Goal: Information Seeking & Learning: Find specific fact

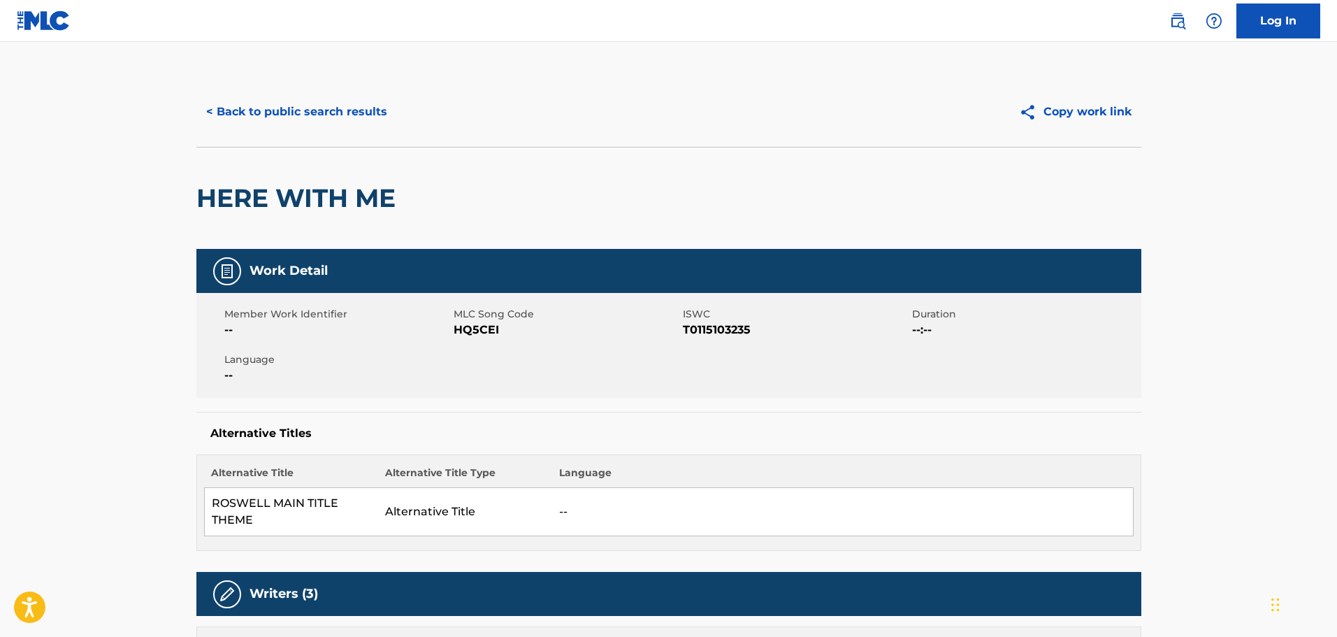
click at [591, 163] on div "HERE WITH ME" at bounding box center [668, 198] width 945 height 102
click at [563, 95] on div "< Back to public search results" at bounding box center [432, 111] width 472 height 35
click at [364, 110] on button "< Back to public search results" at bounding box center [296, 111] width 201 height 35
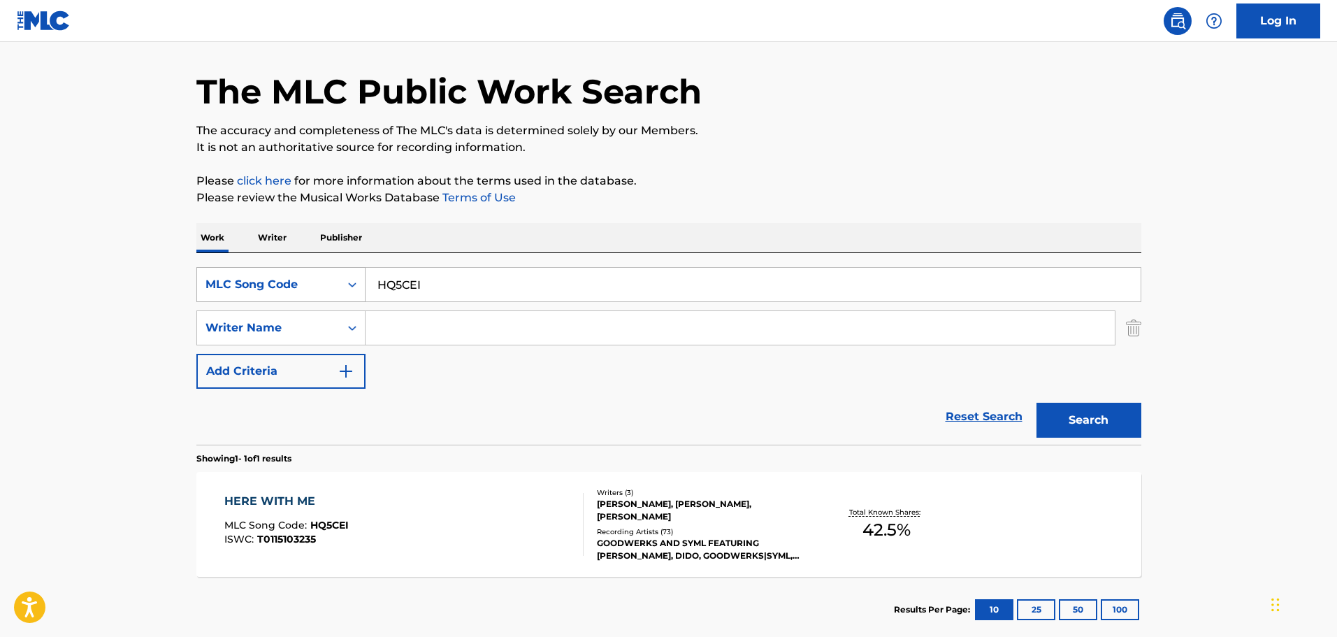
click at [317, 279] on div "MLC Song Code" at bounding box center [268, 284] width 126 height 17
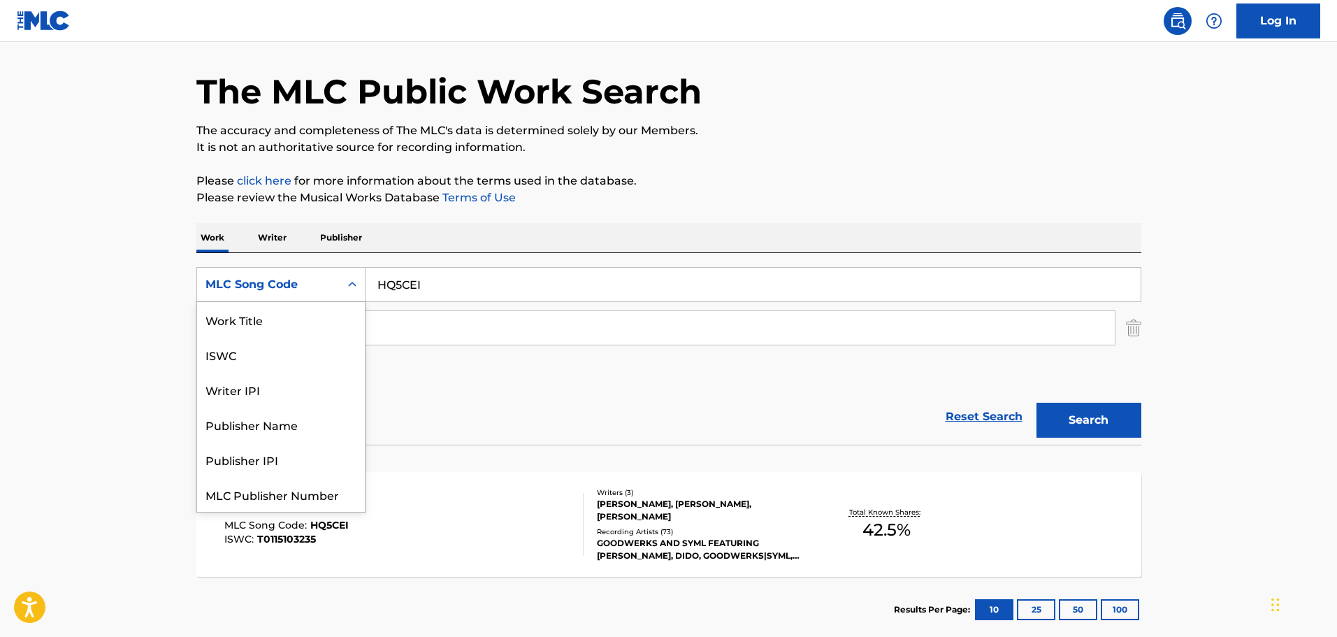
scroll to position [35, 0]
click at [445, 291] on input "HQ5CEI" at bounding box center [753, 285] width 775 height 34
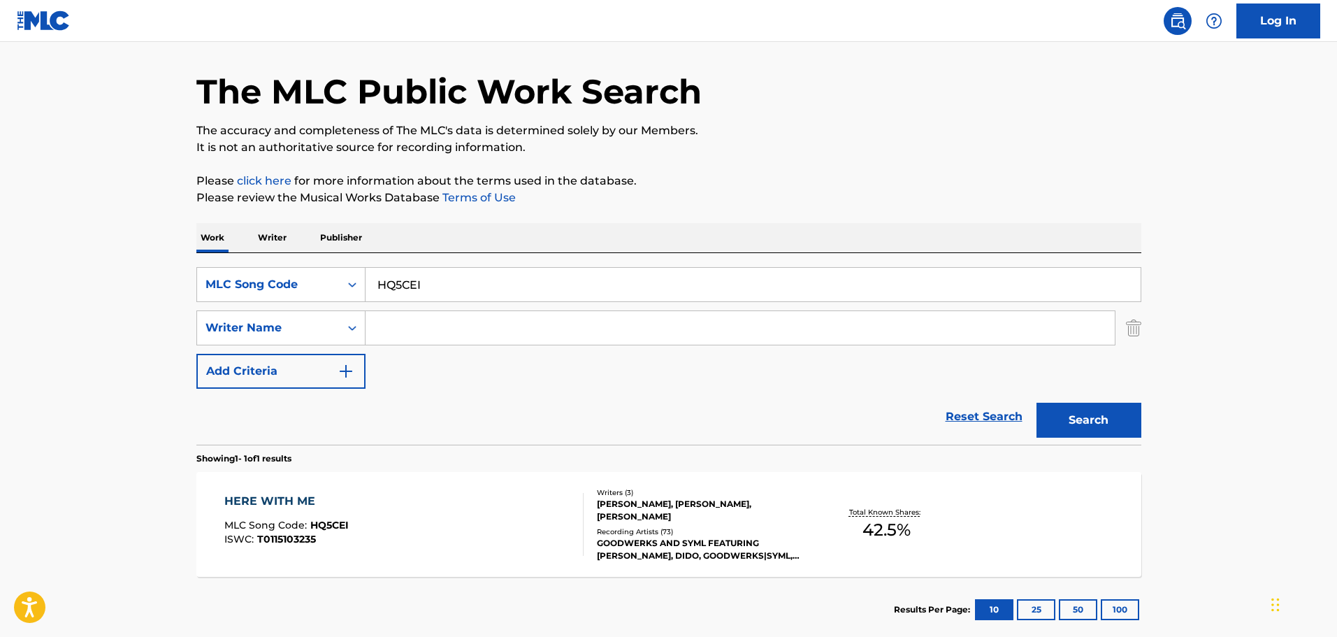
drag, startPoint x: 464, startPoint y: 284, endPoint x: 182, endPoint y: 238, distance: 285.5
click at [190, 239] on div "The MLC Public Work Search The accuracy and completeness of The MLC's data is d…" at bounding box center [669, 337] width 979 height 609
paste input "CA3H05"
click at [1095, 421] on button "Search" at bounding box center [1089, 420] width 105 height 35
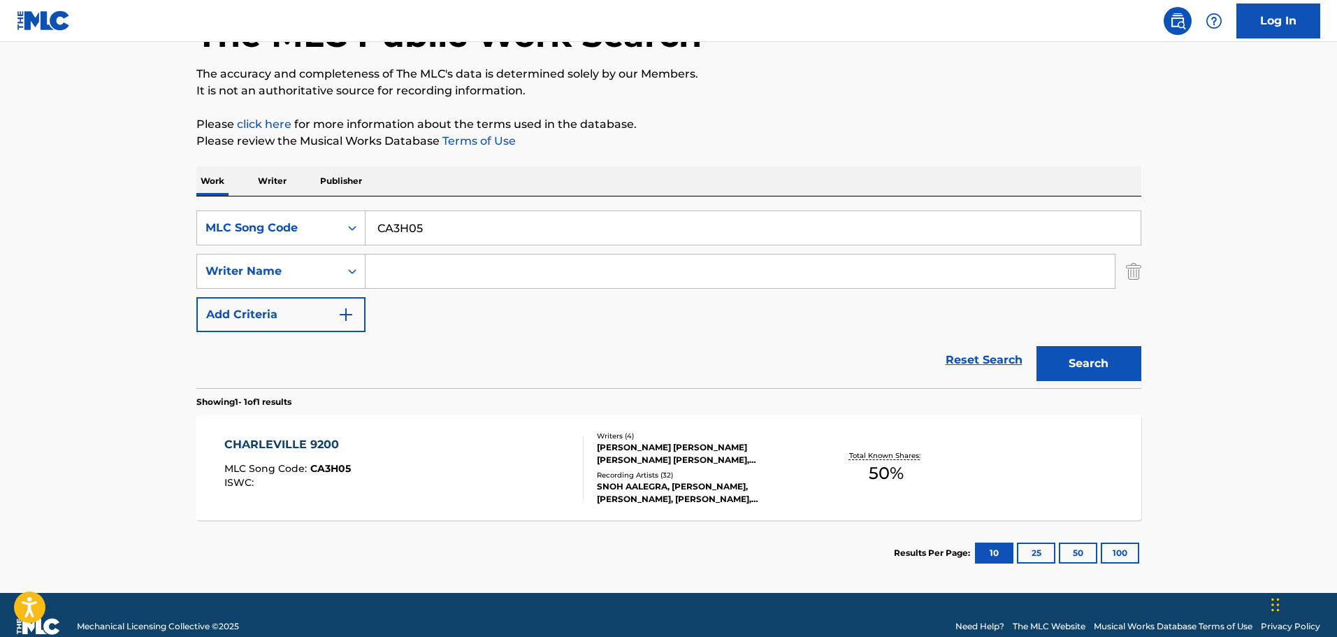
scroll to position [114, 0]
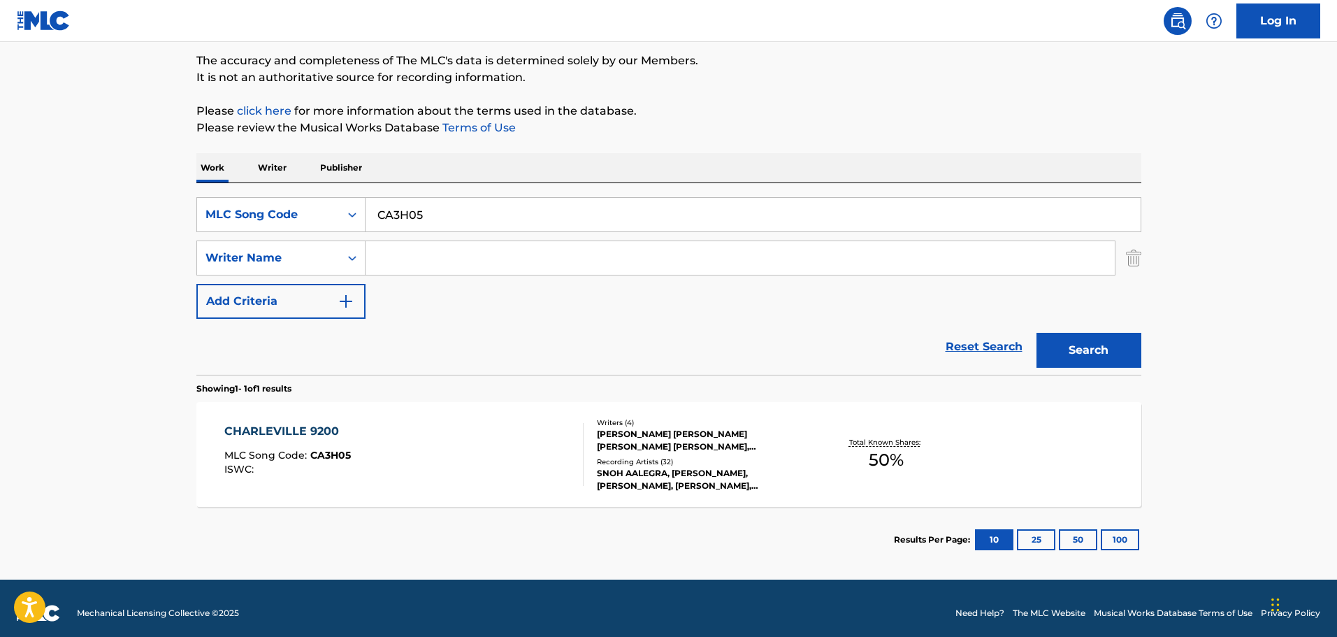
drag, startPoint x: 446, startPoint y: 208, endPoint x: 256, endPoint y: 190, distance: 191.0
click at [262, 192] on div "SearchWithCriteria27852e0c-e84d-4318-845f-9fbd0b893eb4 MLC Song Code CA3H05 Sea…" at bounding box center [668, 279] width 945 height 192
click at [1037, 333] on button "Search" at bounding box center [1089, 350] width 105 height 35
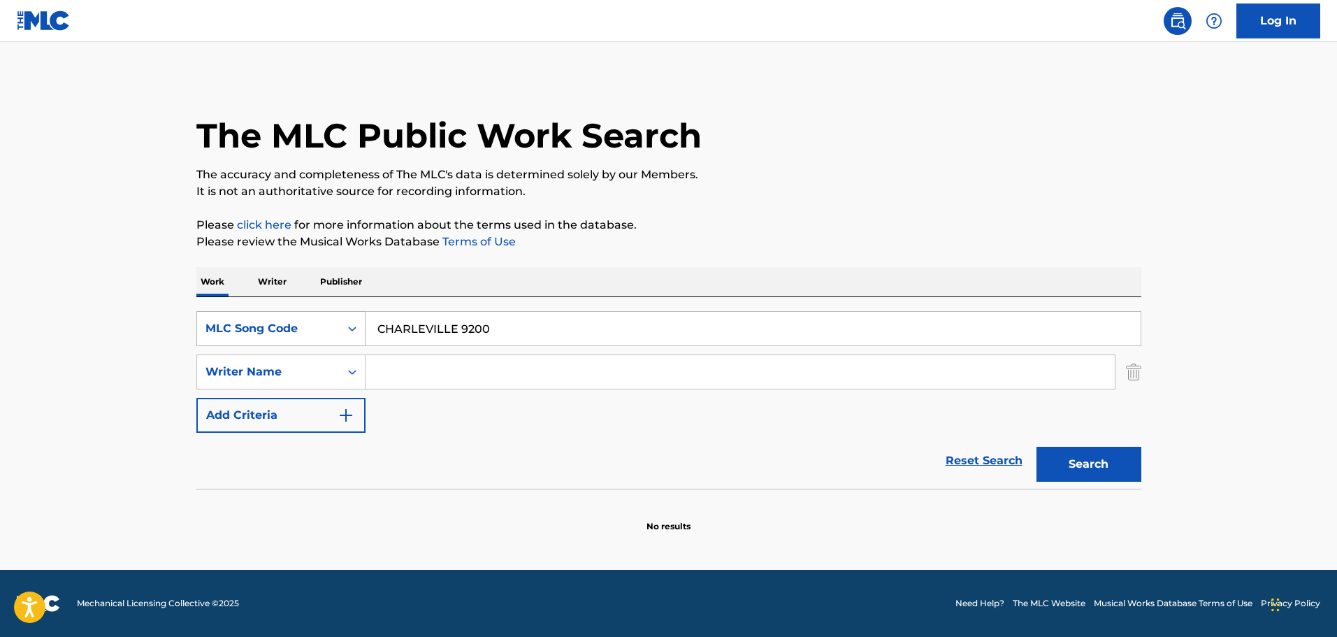
click at [281, 333] on div "MLC Song Code" at bounding box center [268, 328] width 126 height 17
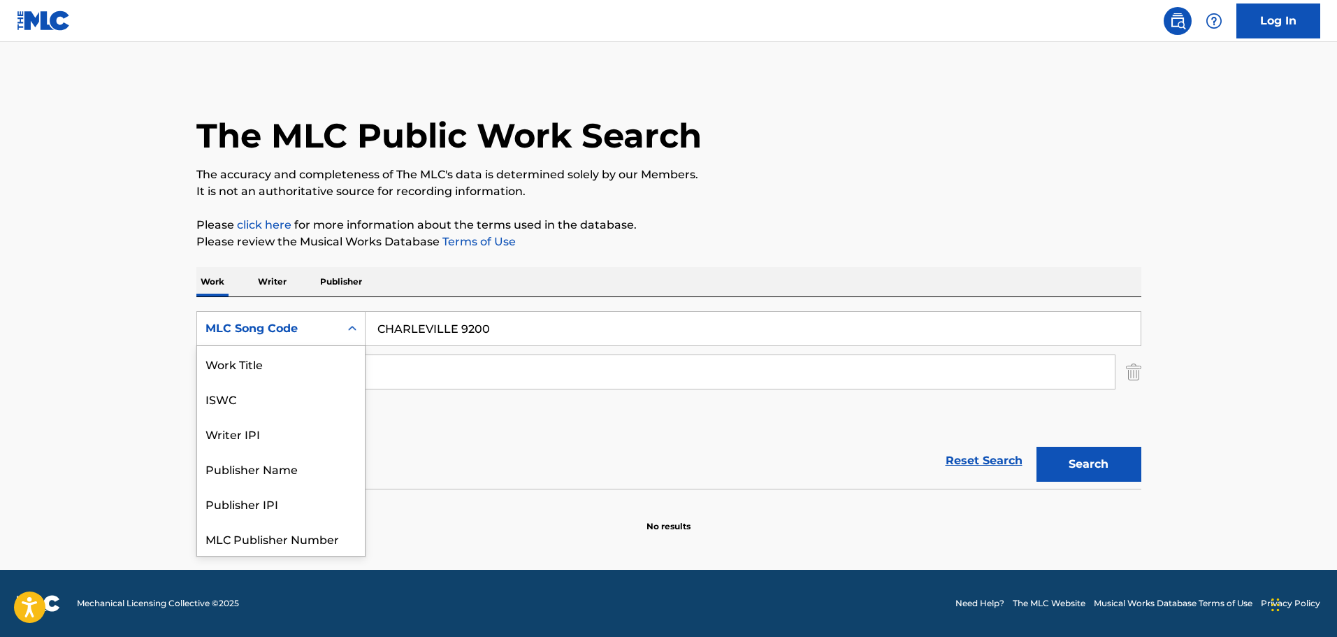
scroll to position [35, 0]
click at [539, 240] on p "Please review the Musical Works Database Terms of Use" at bounding box center [668, 241] width 945 height 17
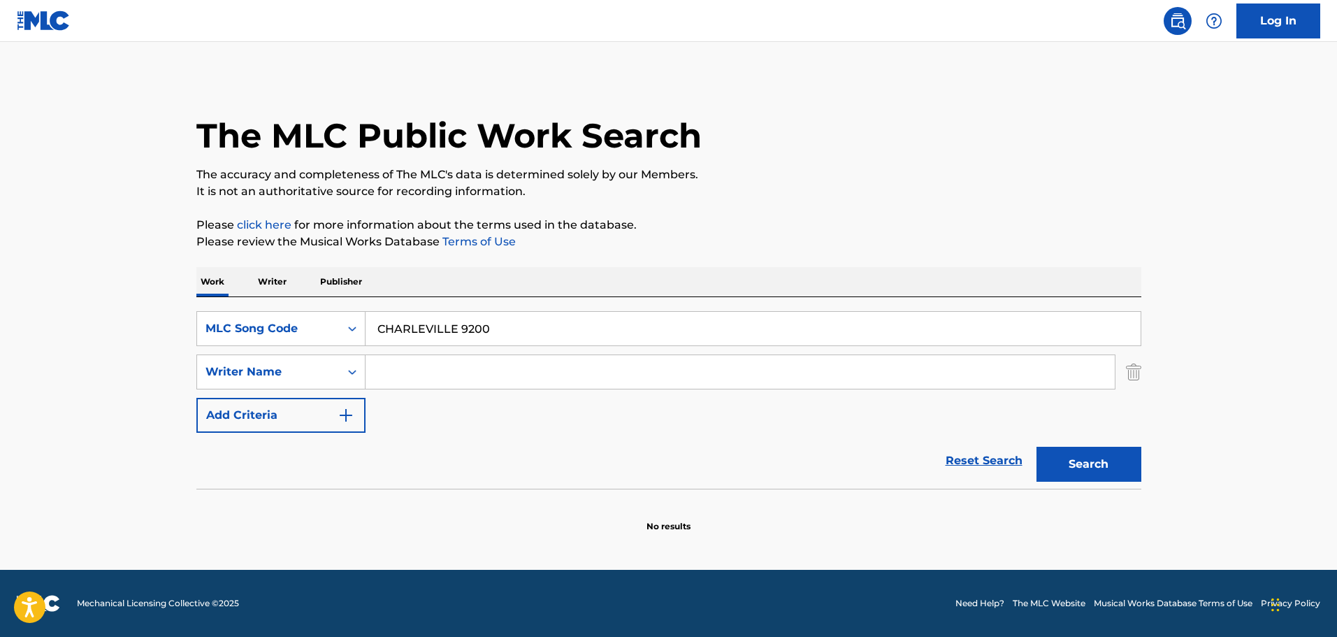
drag, startPoint x: 467, startPoint y: 316, endPoint x: 218, endPoint y: 272, distance: 252.7
click at [222, 276] on div "Work Writer Publisher SearchWithCriteria27852e0c-e84d-4318-845f-9fbd0b893eb4 ML…" at bounding box center [668, 400] width 945 height 266
drag, startPoint x: 522, startPoint y: 307, endPoint x: 503, endPoint y: 320, distance: 23.7
click at [522, 307] on div "SearchWithCriteria27852e0c-e84d-4318-845f-9fbd0b893eb4 MLC Song Code CHARLEVILL…" at bounding box center [668, 393] width 945 height 192
drag, startPoint x: 552, startPoint y: 327, endPoint x: 257, endPoint y: 302, distance: 296.0
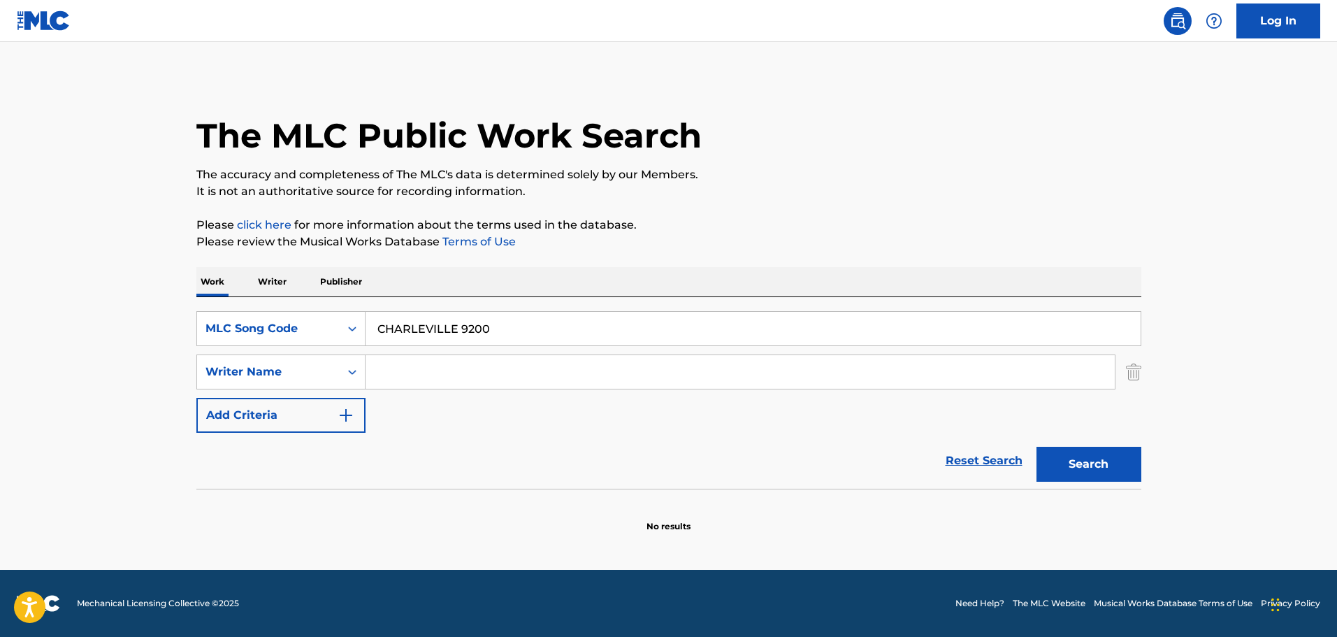
click at [259, 302] on div "SearchWithCriteria27852e0c-e84d-4318-845f-9fbd0b893eb4 MLC Song Code CHARLEVILL…" at bounding box center [668, 393] width 945 height 192
paste input "A11JX"
type input "CA11JX"
click at [1090, 458] on button "Search" at bounding box center [1089, 464] width 105 height 35
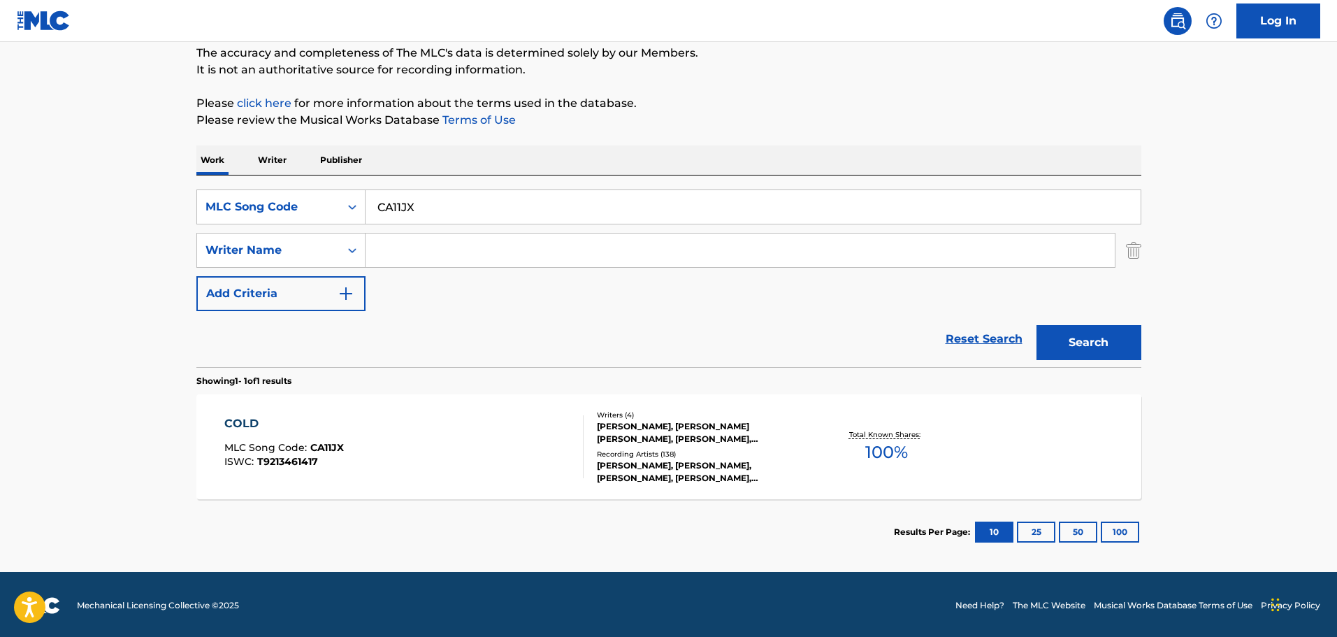
scroll to position [124, 0]
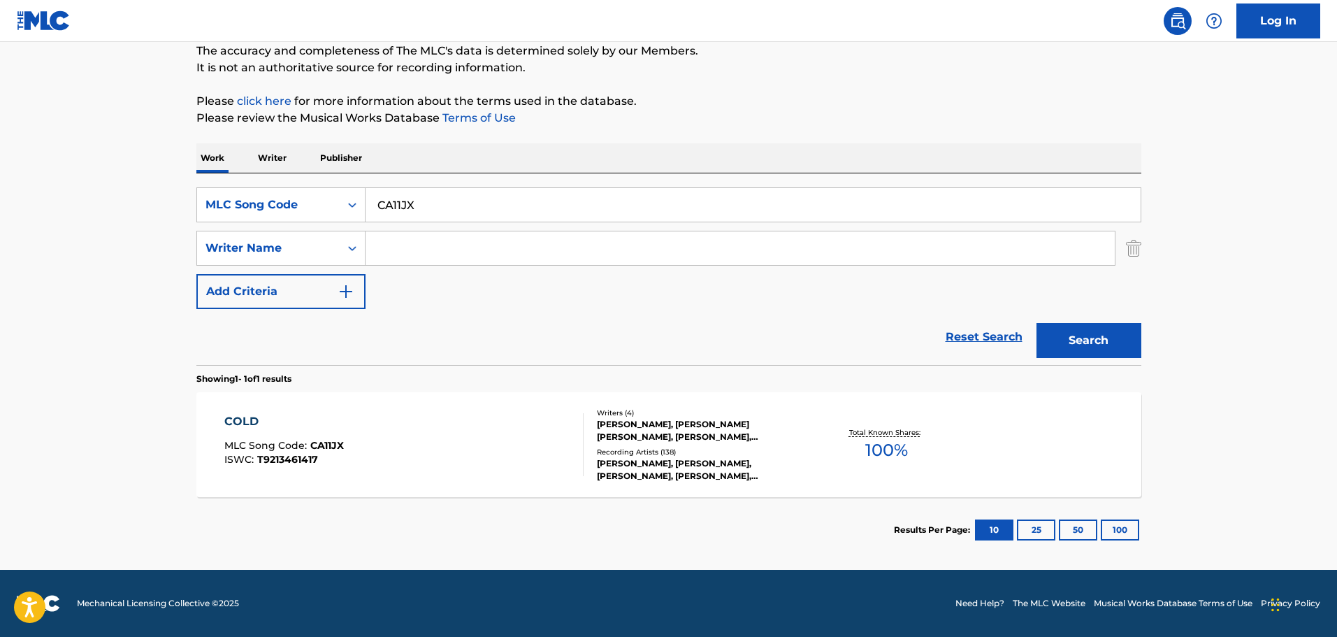
click at [476, 429] on div "COLD MLC Song Code : CA11JX ISWC : T9213461417" at bounding box center [403, 444] width 359 height 63
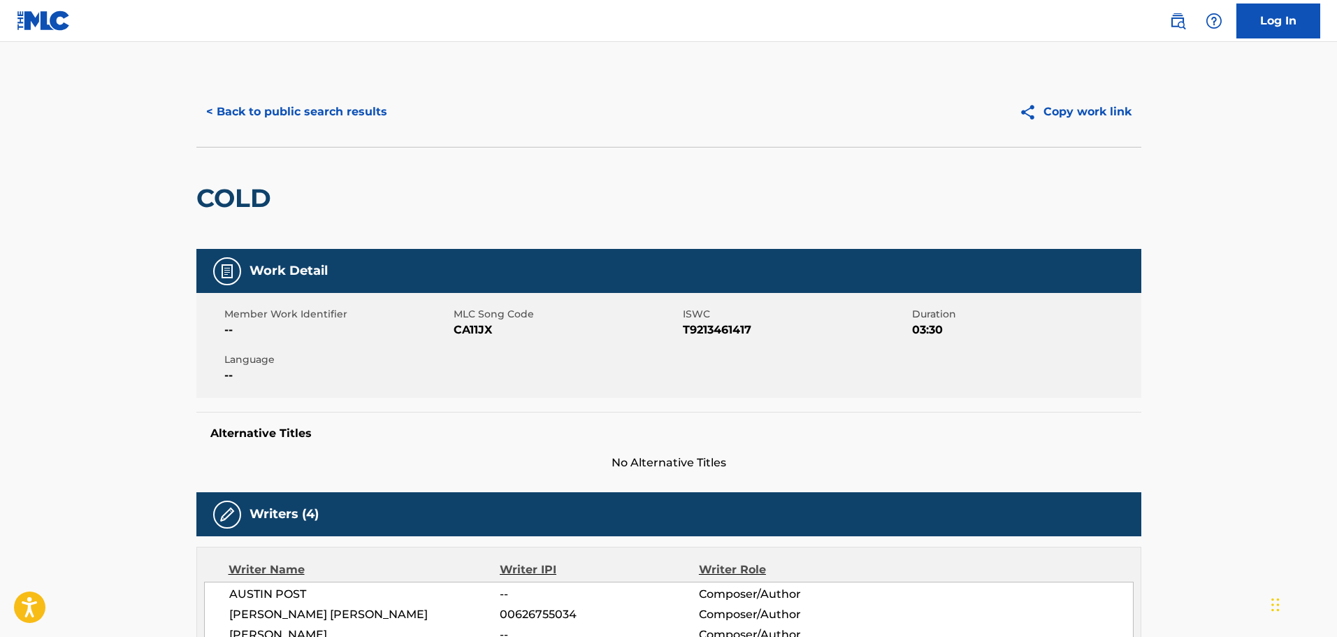
click at [591, 224] on div "COLD" at bounding box center [668, 198] width 945 height 102
click at [261, 115] on button "< Back to public search results" at bounding box center [296, 111] width 201 height 35
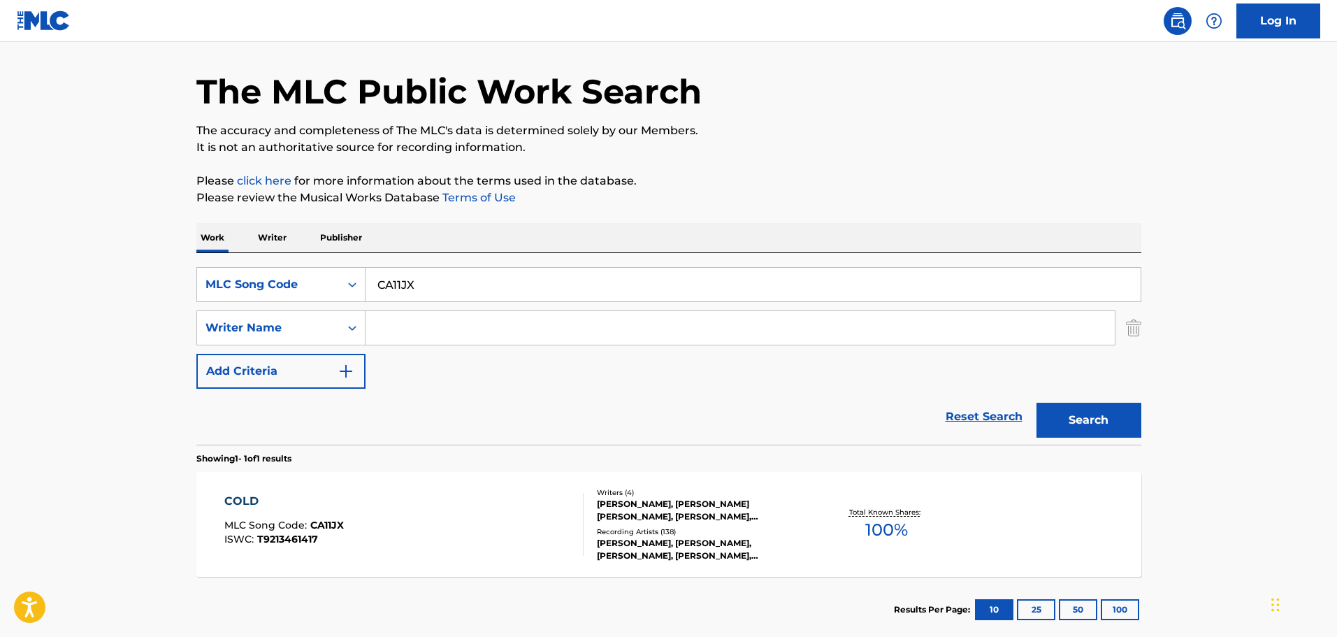
drag, startPoint x: 419, startPoint y: 283, endPoint x: 390, endPoint y: 279, distance: 29.0
click at [258, 245] on div "Work Writer Publisher SearchWithCriteria27852e0c-e84d-4318-845f-9fbd0b893eb4 ML…" at bounding box center [668, 432] width 945 height 419
paste input "LV8LWQ"
type input "LV8LWQ"
click at [1091, 414] on button "Search" at bounding box center [1089, 420] width 105 height 35
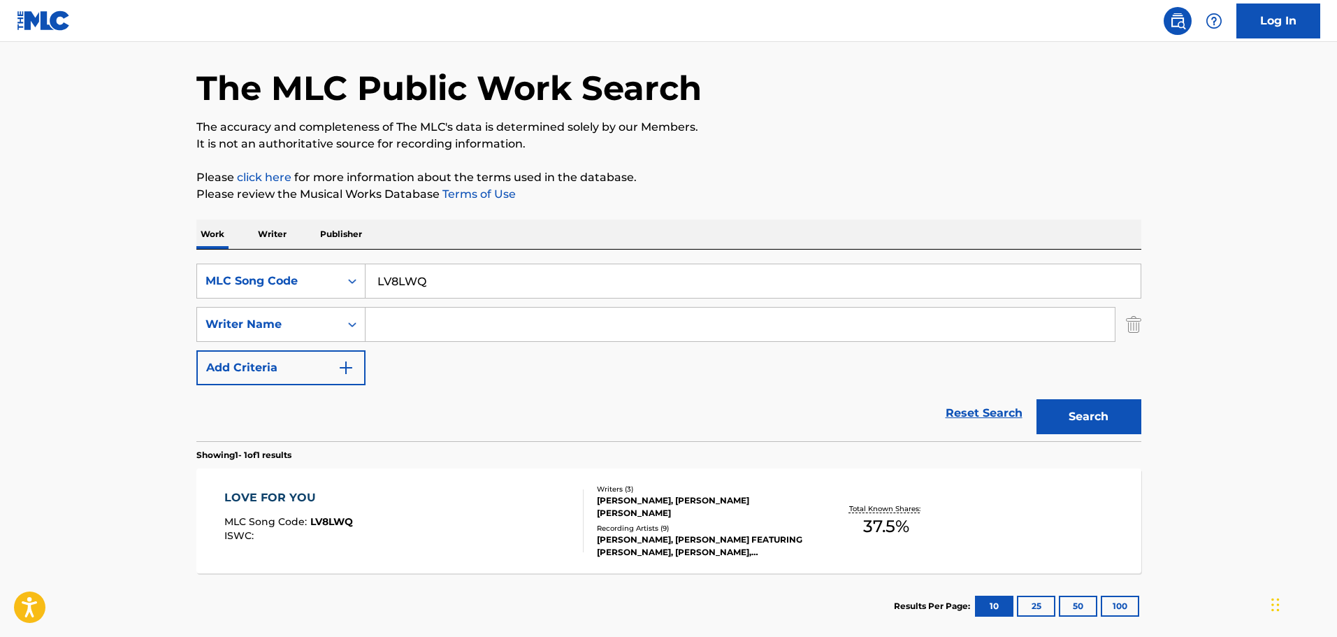
scroll to position [70, 0]
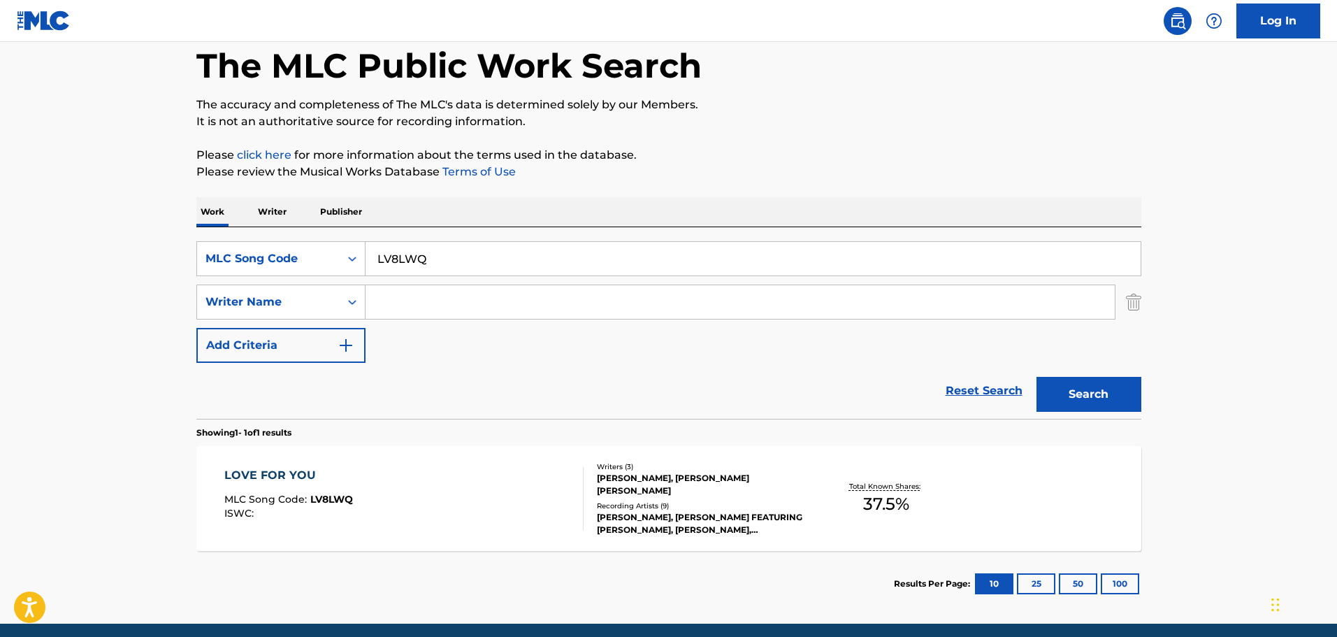
click at [410, 491] on div "LOVE FOR YOU MLC Song Code : LV8LWQ ISWC :" at bounding box center [403, 498] width 359 height 63
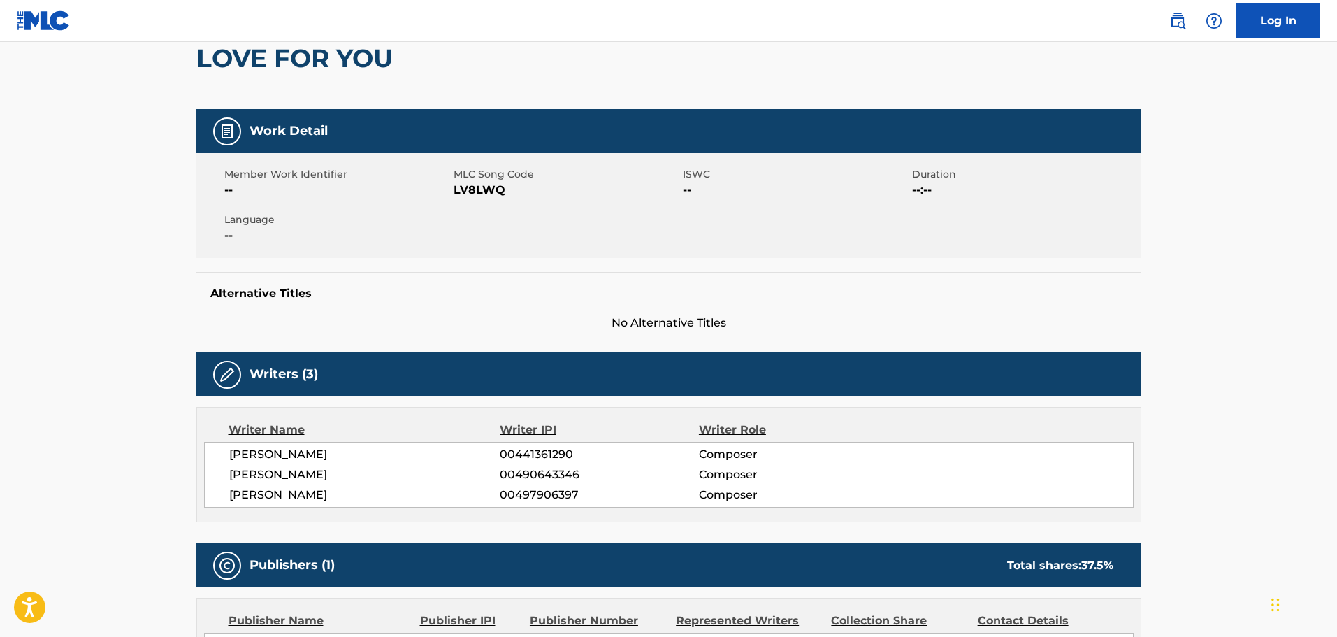
scroll to position [70, 0]
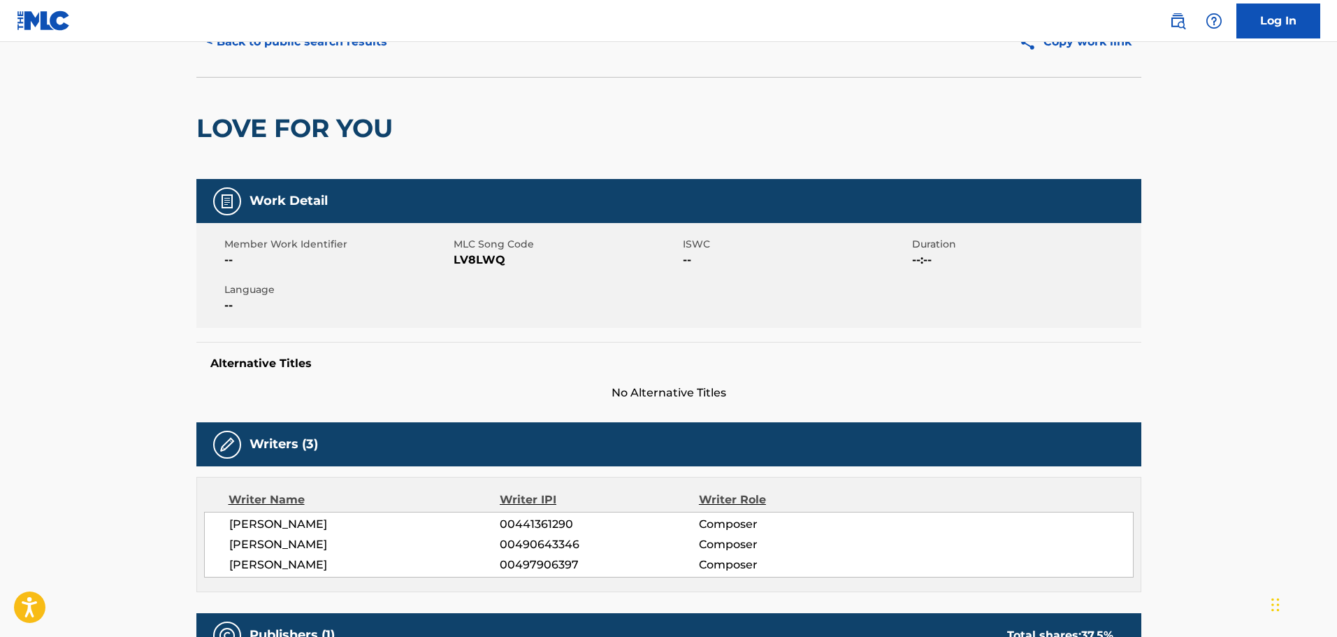
click at [672, 144] on div "LOVE FOR YOU" at bounding box center [668, 128] width 945 height 102
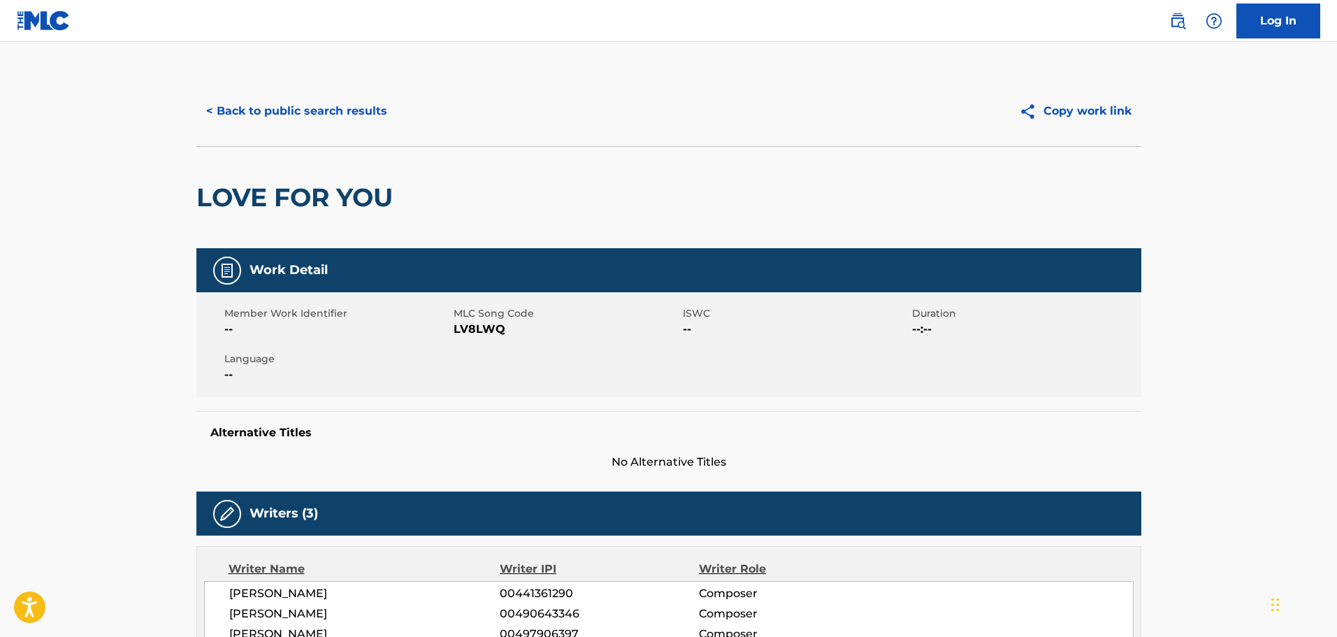
scroll to position [0, 0]
click at [322, 124] on button "< Back to public search results" at bounding box center [296, 111] width 201 height 35
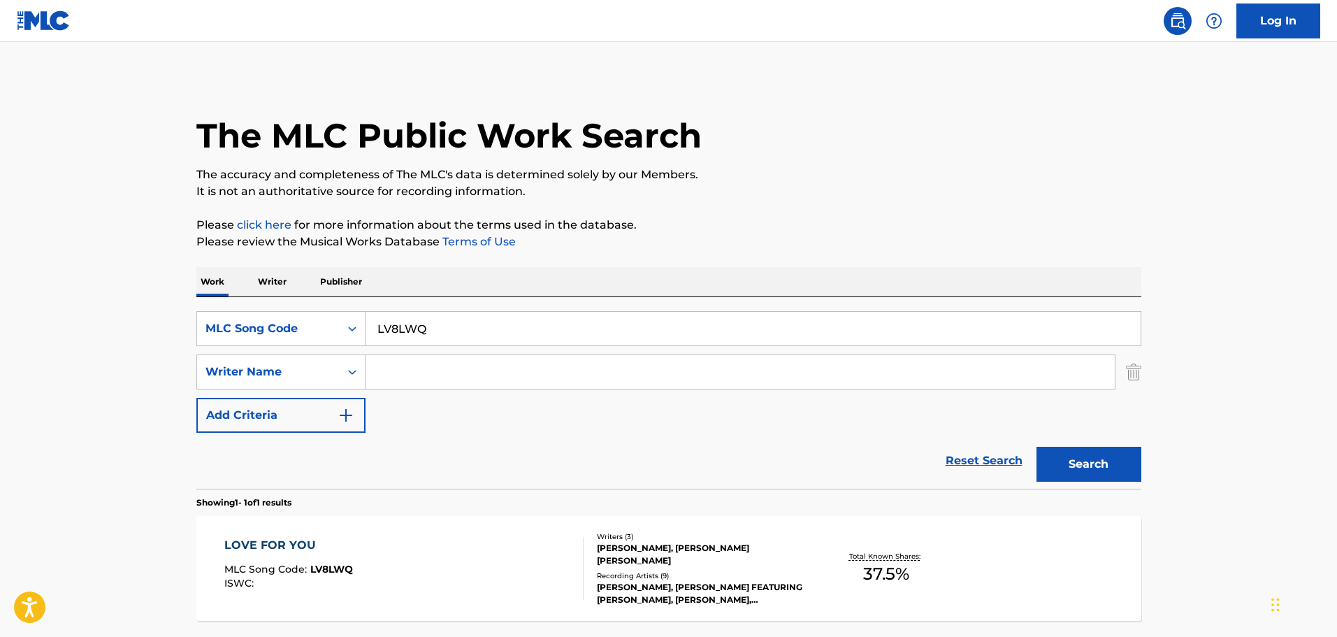
scroll to position [44, 0]
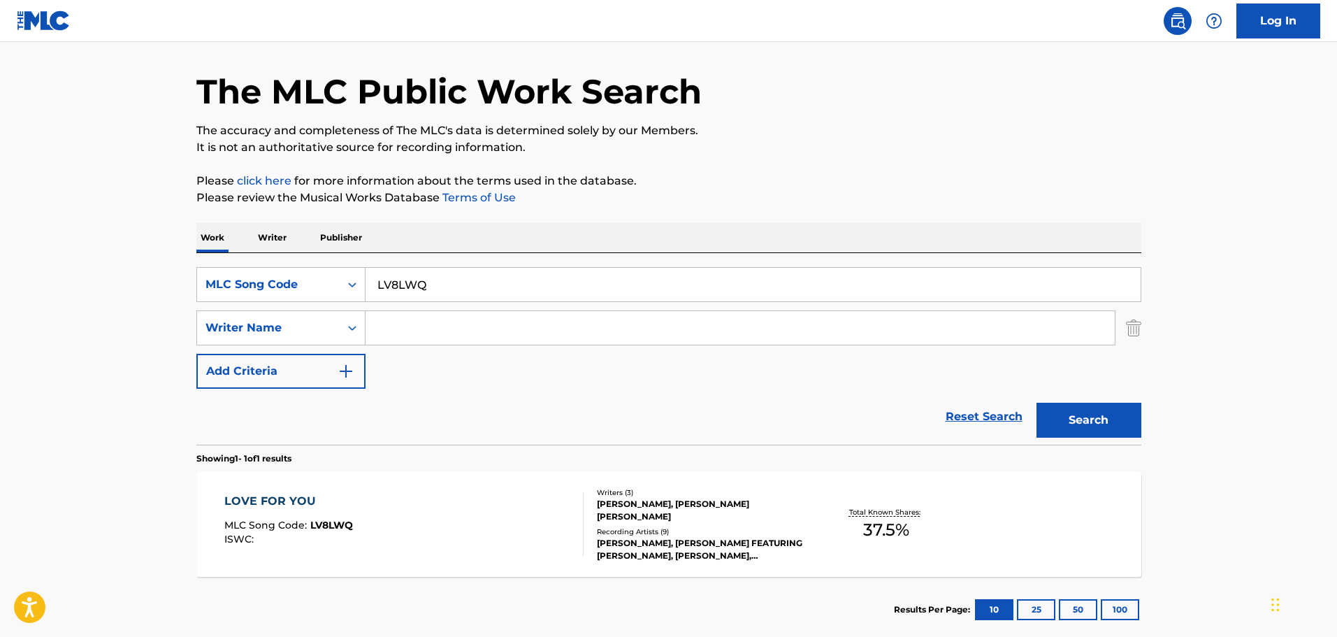
click at [422, 273] on input "LV8LWQ" at bounding box center [753, 285] width 775 height 34
drag, startPoint x: 425, startPoint y: 279, endPoint x: 278, endPoint y: 256, distance: 148.6
click at [291, 256] on div "SearchWithCriteria27852e0c-e84d-4318-845f-9fbd0b893eb4 MLC Song Code LV8LWQ Sea…" at bounding box center [668, 349] width 945 height 192
paste input "6640194"
drag, startPoint x: 431, startPoint y: 301, endPoint x: 441, endPoint y: 305, distance: 10.6
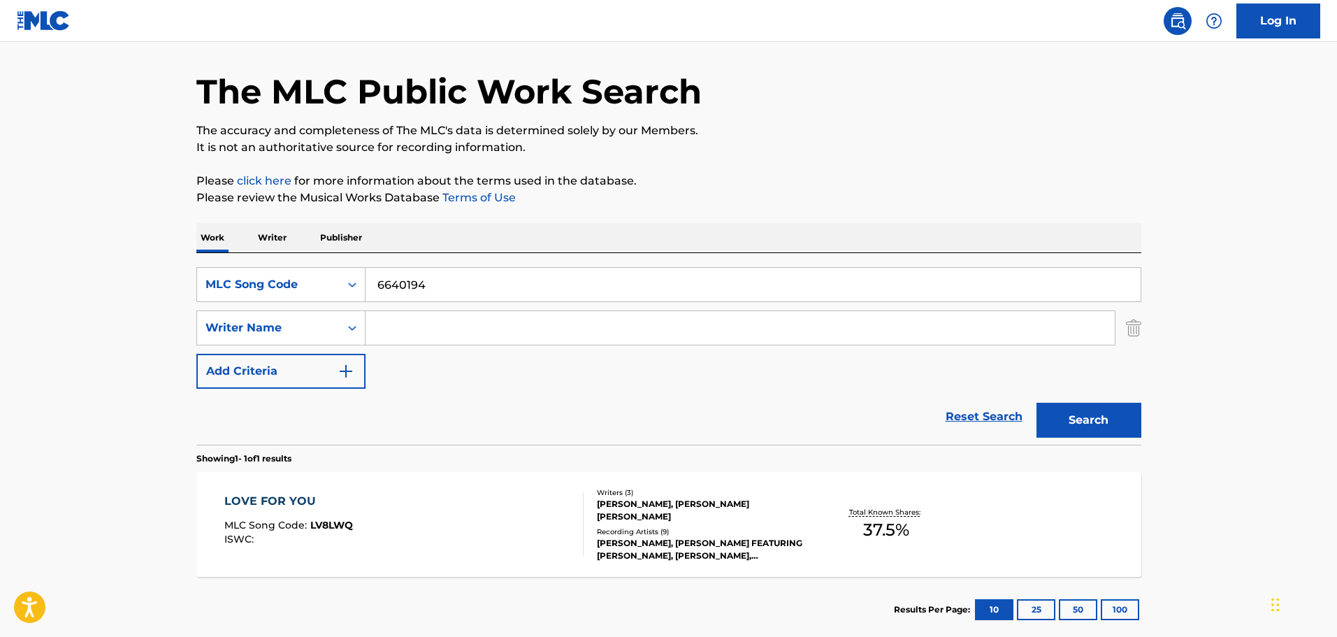
click at [433, 302] on div "SearchWithCriteria27852e0c-e84d-4318-845f-9fbd0b893eb4 MLC Song Code 6640194 Se…" at bounding box center [668, 328] width 945 height 122
drag, startPoint x: 453, startPoint y: 296, endPoint x: 238, endPoint y: 289, distance: 214.7
click at [244, 288] on div "SearchWithCriteria27852e0c-e84d-4318-845f-9fbd0b893eb4 MLC Song Code 6640194" at bounding box center [668, 284] width 945 height 35
click at [436, 286] on input "6640194" at bounding box center [753, 285] width 775 height 34
drag, startPoint x: 435, startPoint y: 282, endPoint x: 257, endPoint y: 255, distance: 179.5
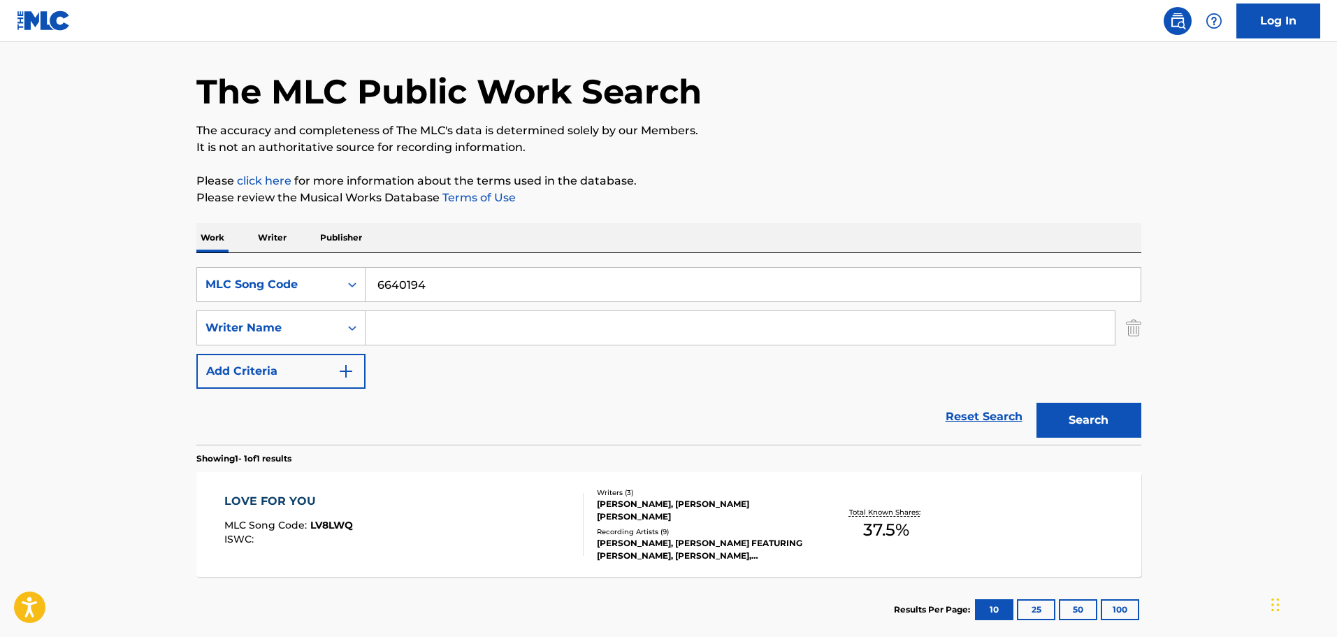
click at [258, 255] on div "SearchWithCriteria27852e0c-e84d-4318-845f-9fbd0b893eb4 MLC Song Code 6640194 Se…" at bounding box center [668, 349] width 945 height 192
paste input "BVD75W"
type input "BVD75W"
click at [1078, 421] on button "Search" at bounding box center [1089, 420] width 105 height 35
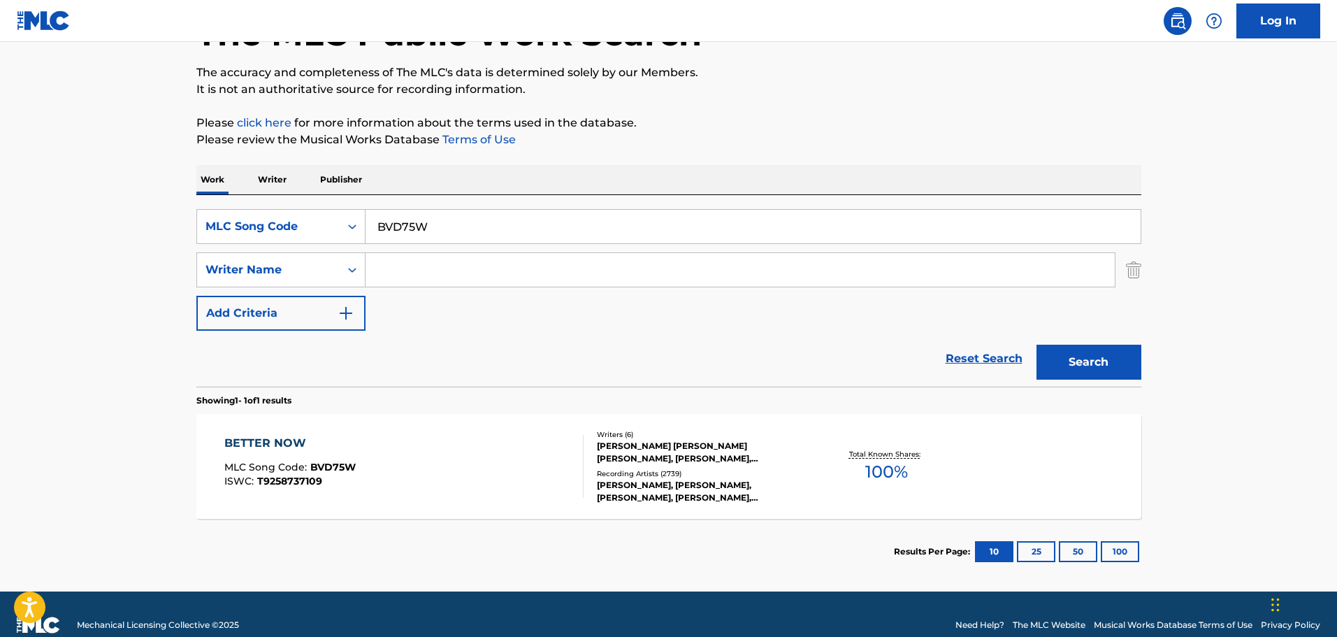
scroll to position [124, 0]
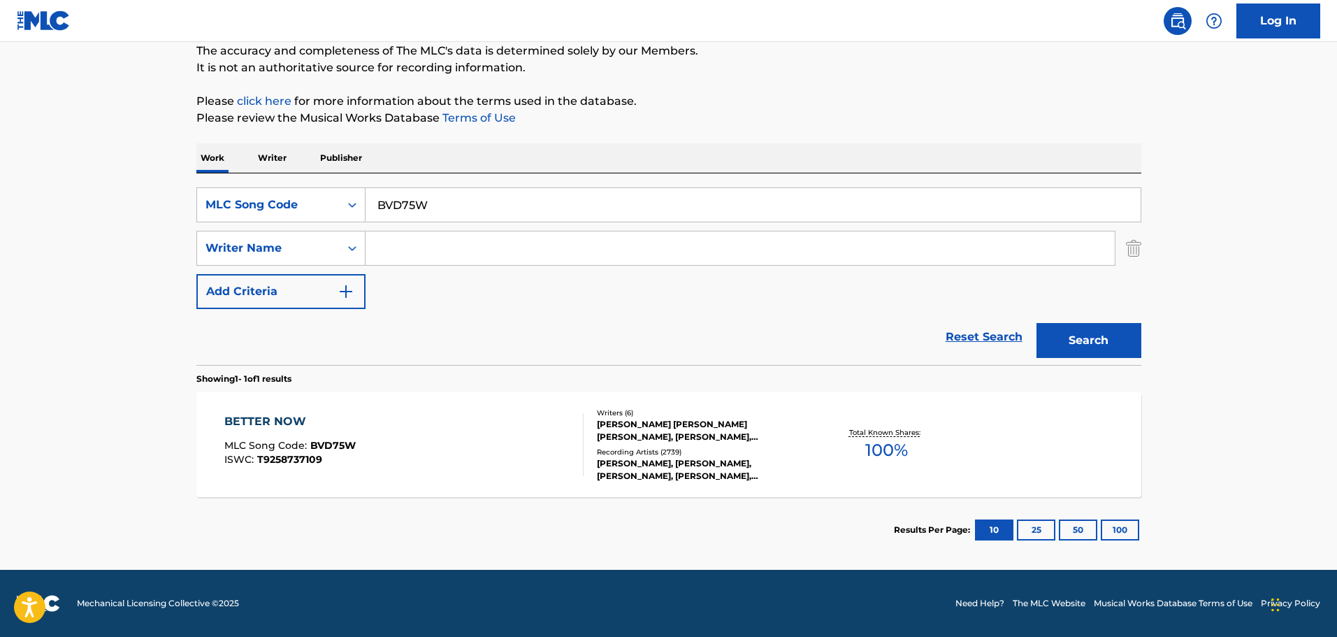
click at [511, 454] on div "BETTER NOW MLC Song Code : BVD75W ISWC : T9258737109" at bounding box center [403, 444] width 359 height 63
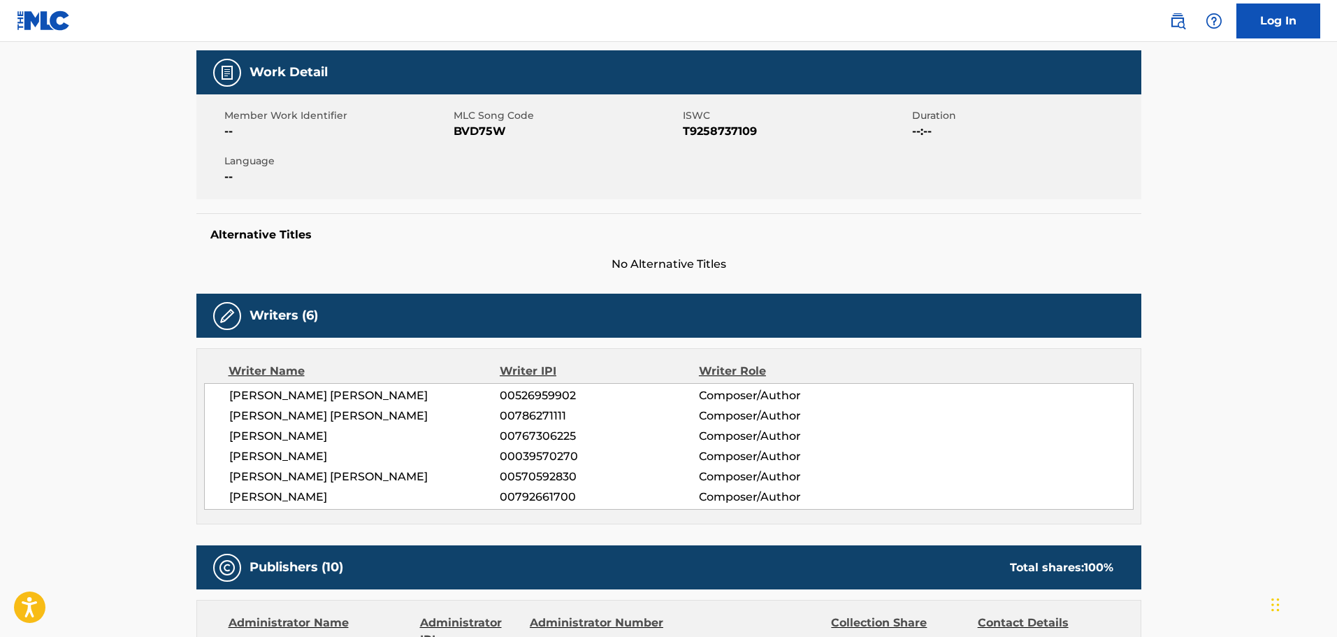
scroll to position [210, 0]
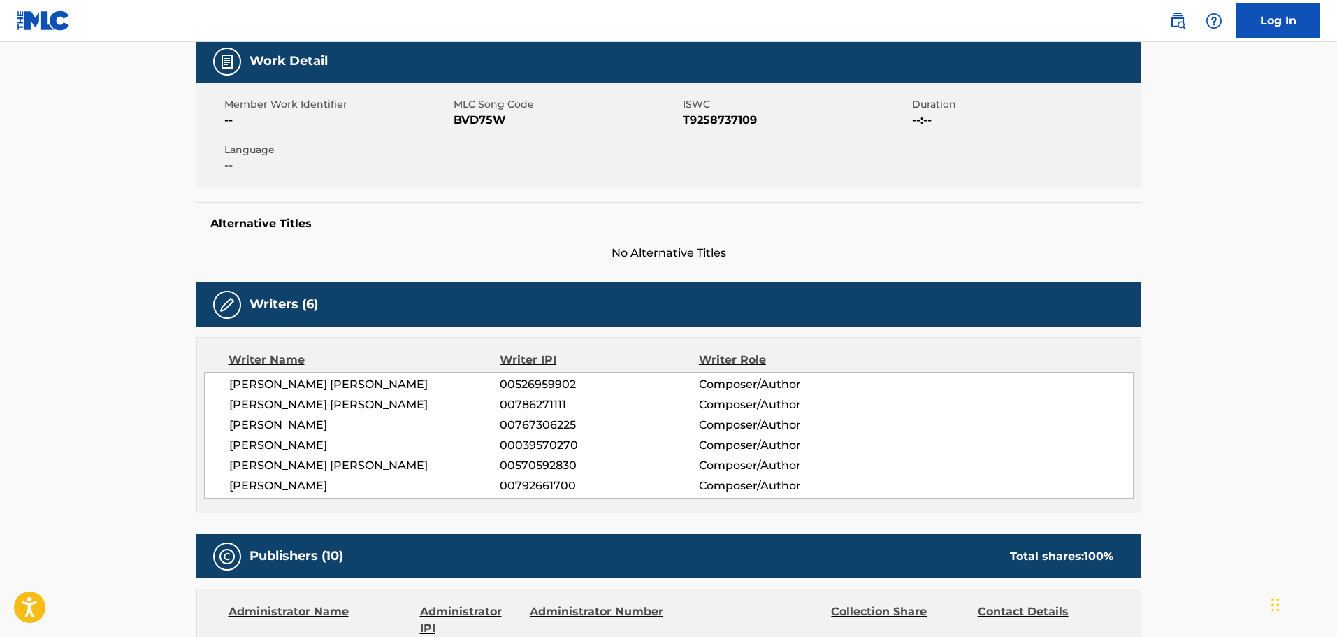
click at [398, 384] on span "[PERSON_NAME] [PERSON_NAME]" at bounding box center [364, 384] width 271 height 17
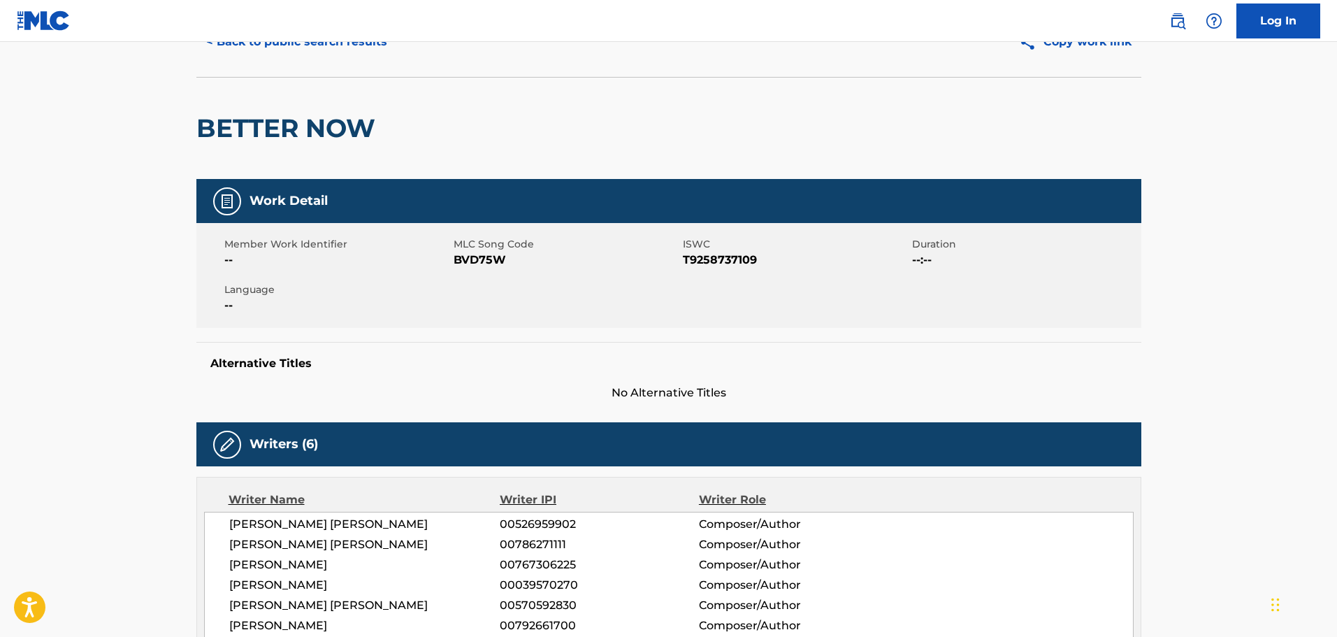
scroll to position [0, 0]
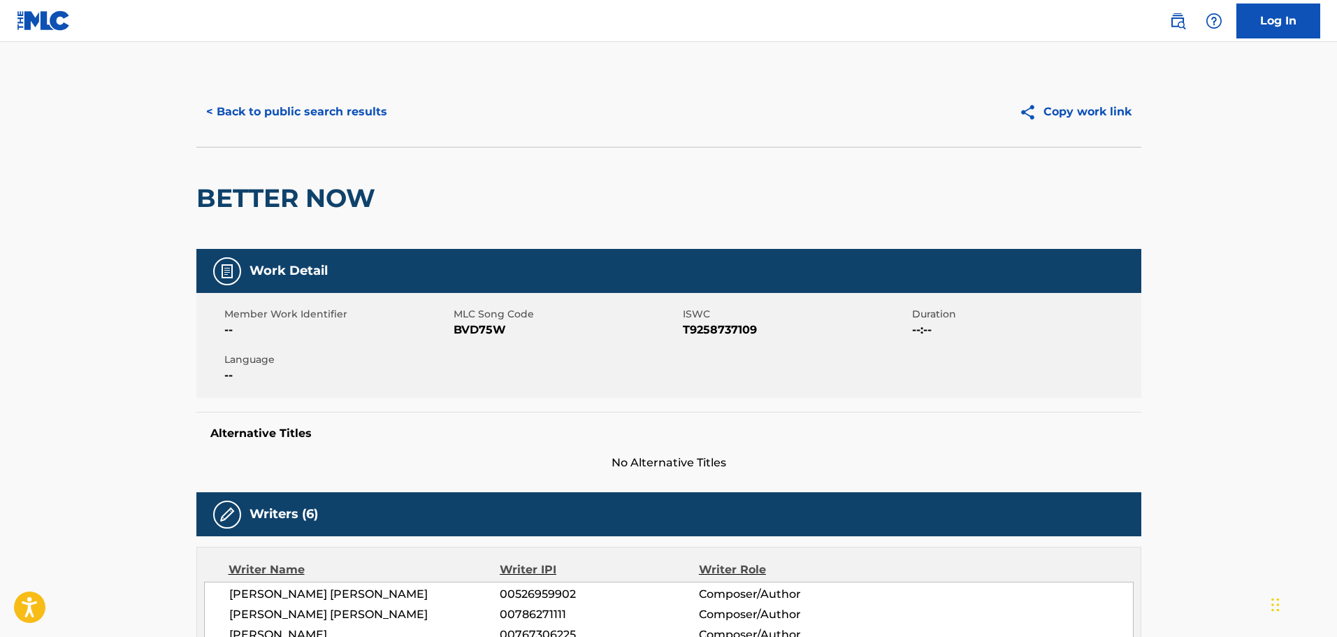
click at [330, 92] on div "< Back to public search results Copy work link" at bounding box center [668, 112] width 945 height 70
click at [329, 107] on button "< Back to public search results" at bounding box center [296, 111] width 201 height 35
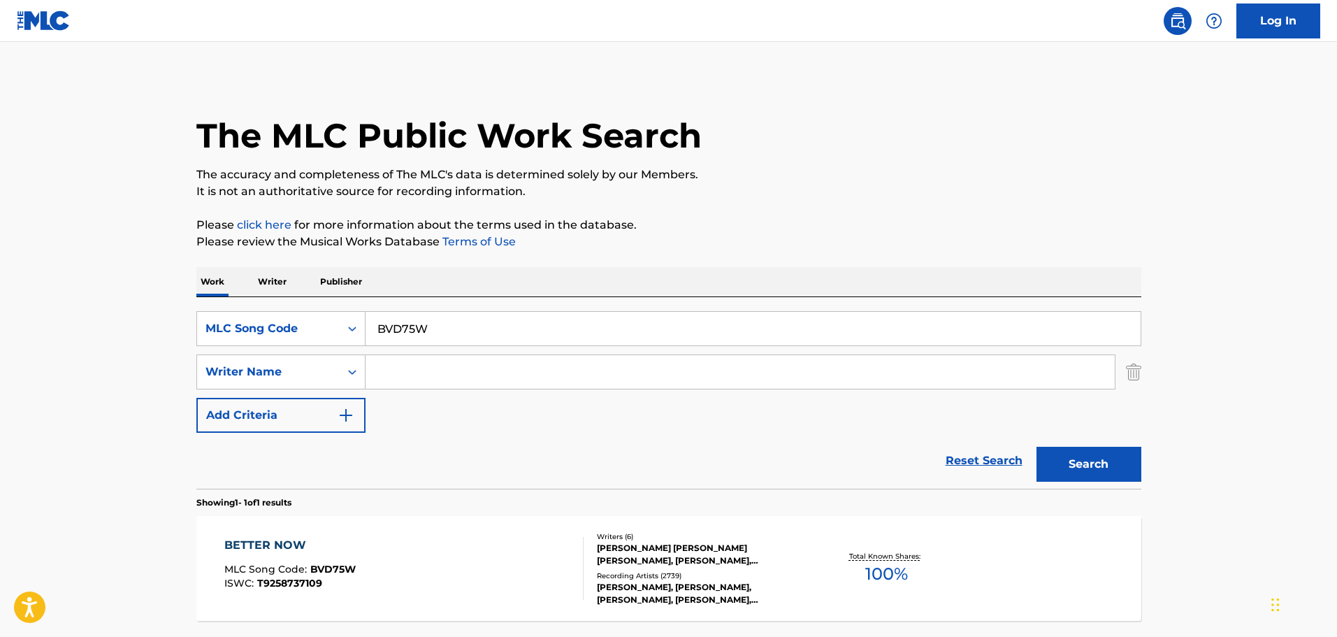
scroll to position [44, 0]
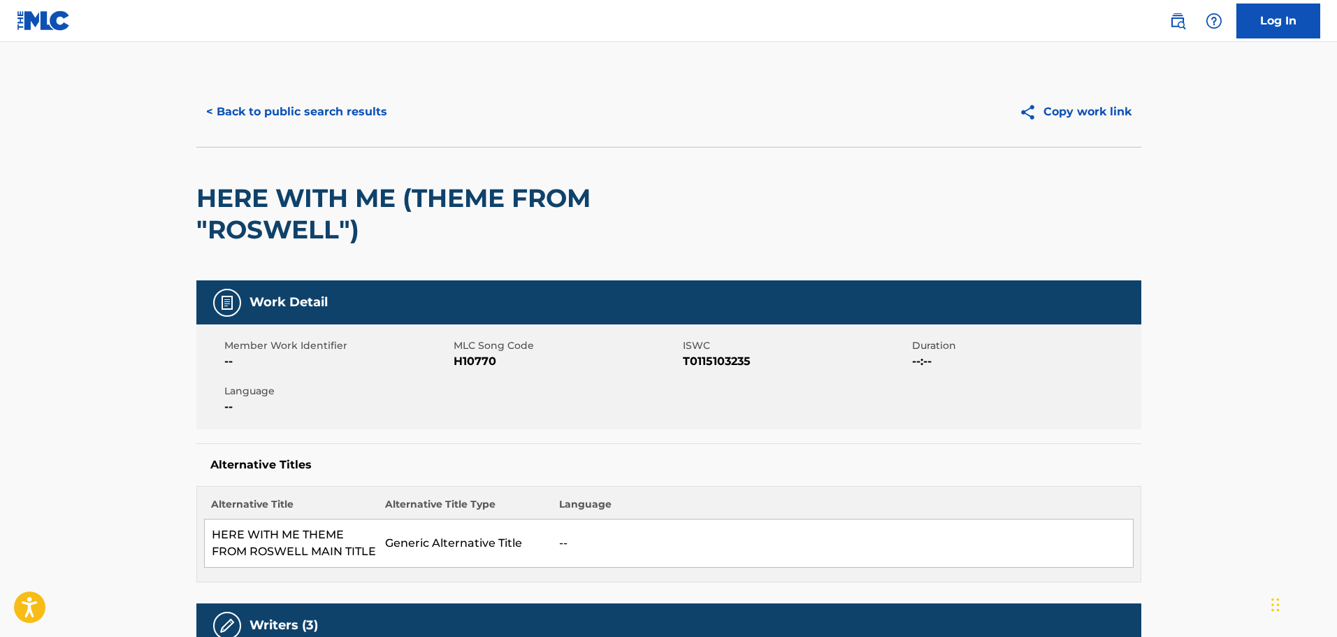
click at [318, 118] on button "< Back to public search results" at bounding box center [296, 111] width 201 height 35
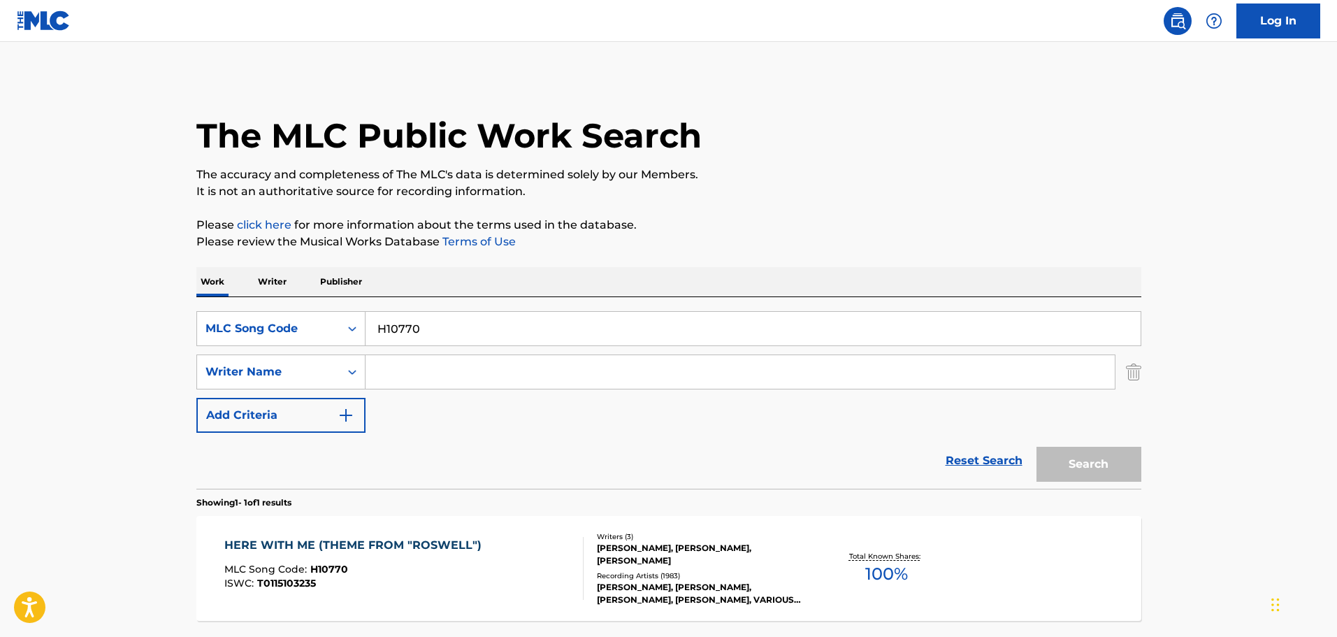
scroll to position [44, 0]
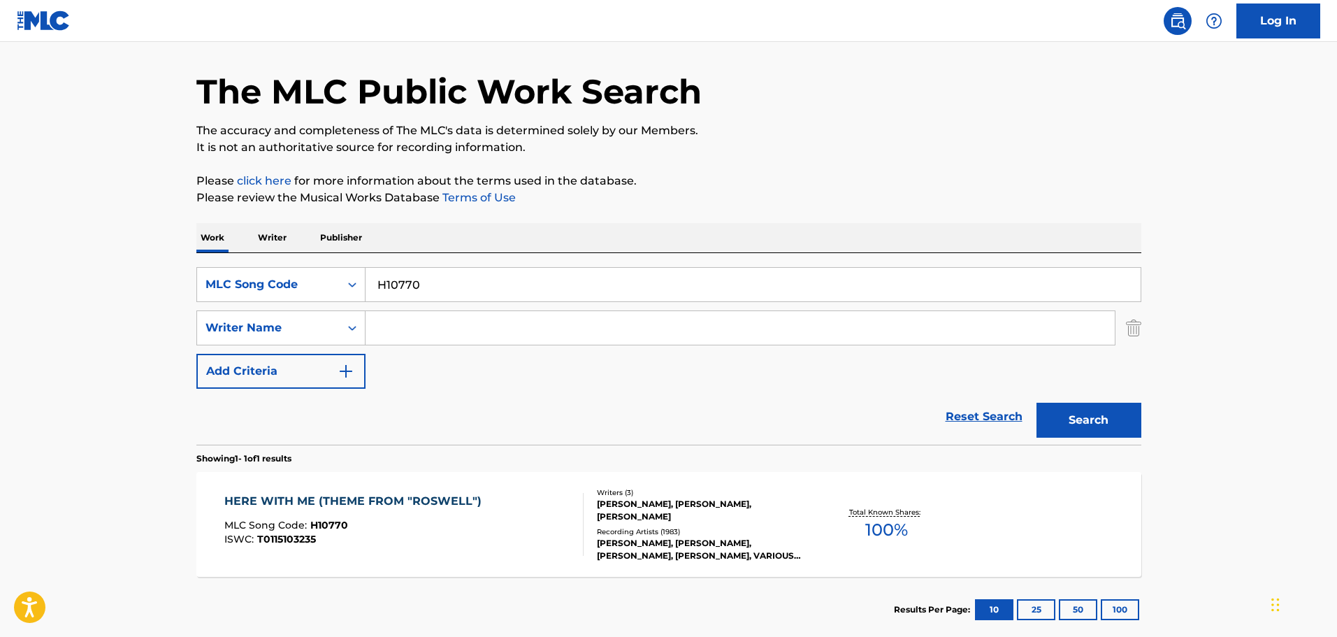
drag, startPoint x: 431, startPoint y: 277, endPoint x: 370, endPoint y: 278, distance: 60.8
click at [428, 277] on input "H10770" at bounding box center [753, 285] width 775 height 34
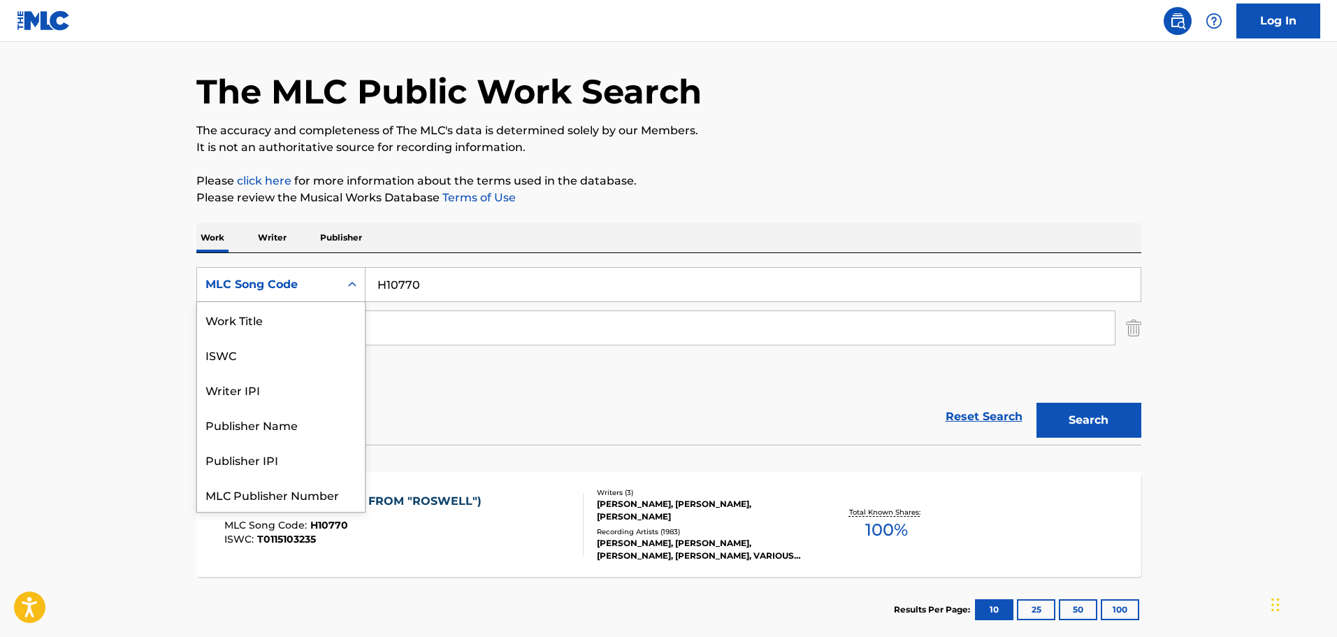
click at [317, 285] on div "MLC Song Code" at bounding box center [268, 284] width 126 height 17
click at [258, 321] on div "Work Title" at bounding box center [281, 319] width 168 height 35
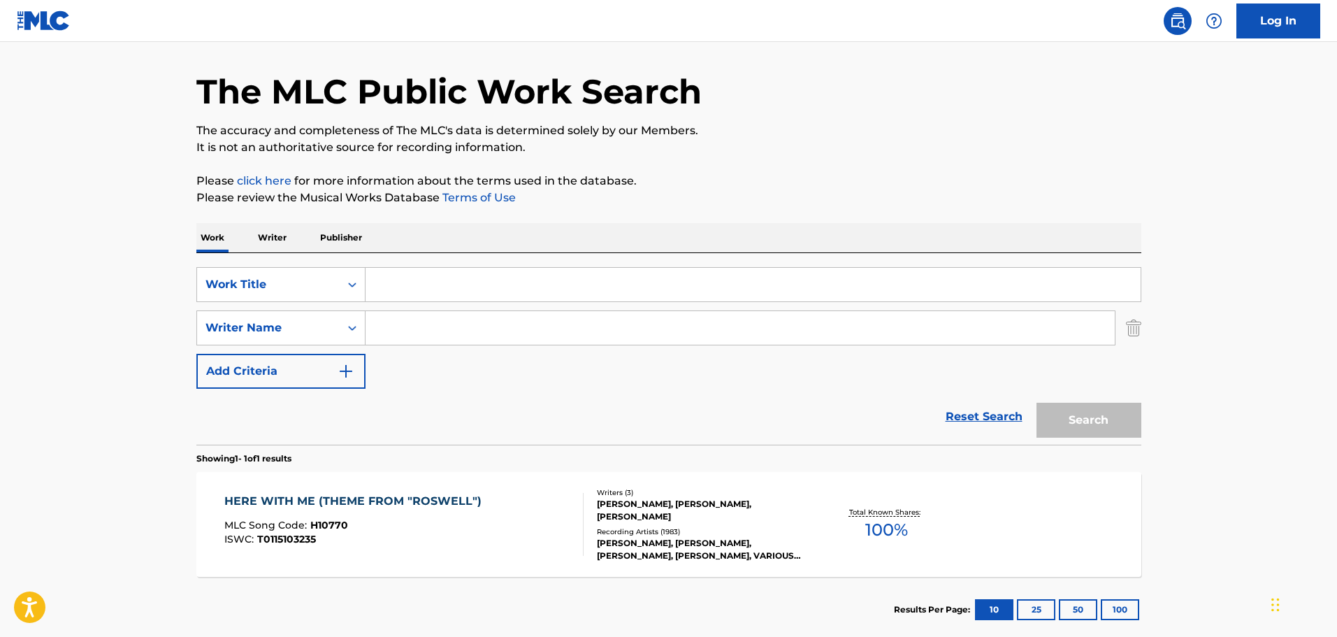
click at [375, 277] on input "Search Form" at bounding box center [753, 285] width 775 height 34
paste input "CHARLEVILLE 9200"
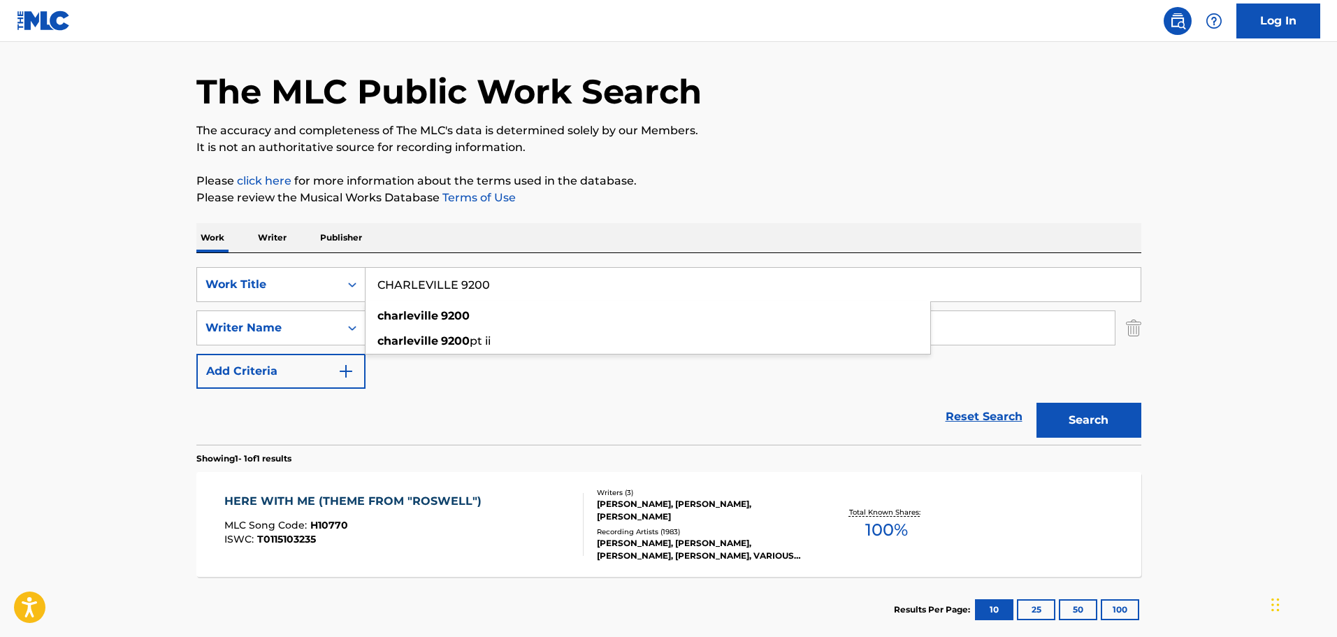
type input "CHARLEVILLE 9200"
click at [1099, 414] on button "Search" at bounding box center [1089, 420] width 105 height 35
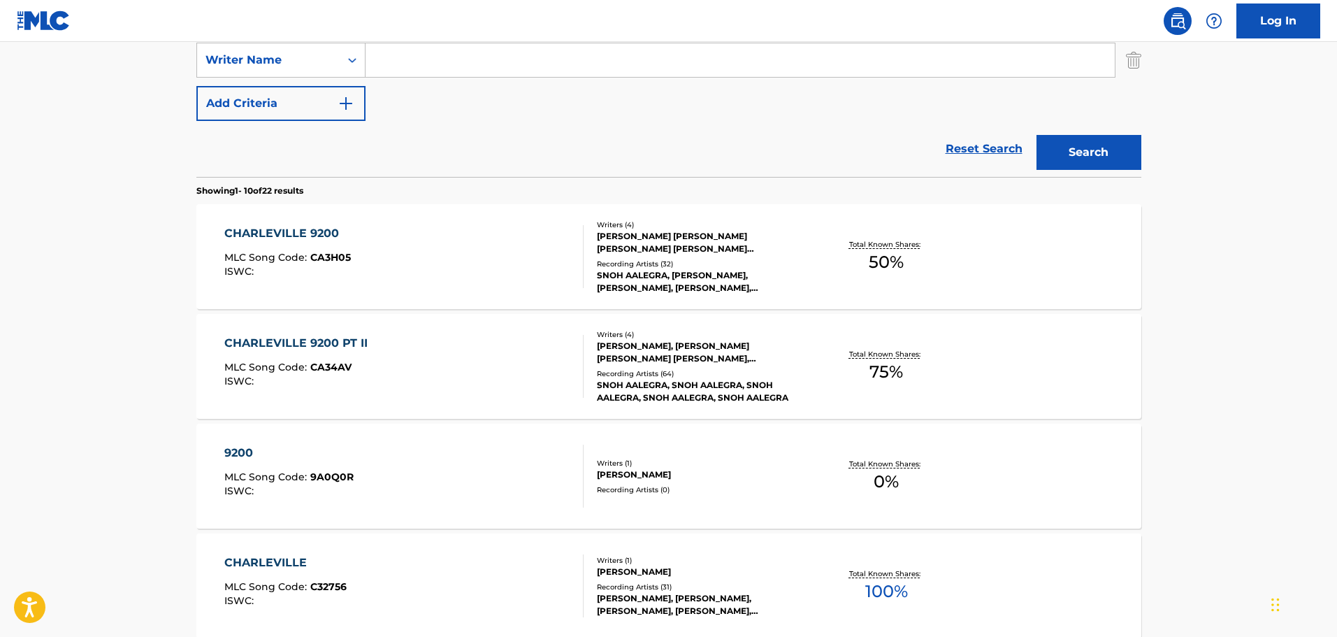
scroll to position [324, 0]
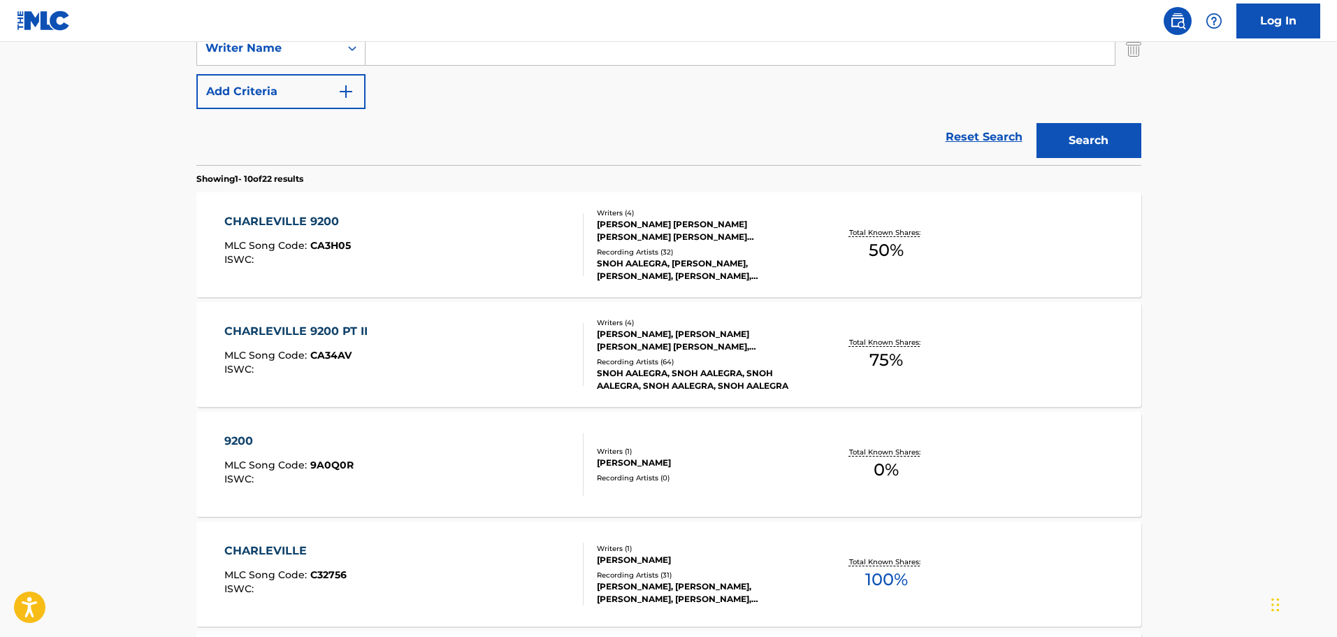
click at [409, 240] on div "CHARLEVILLE 9200 MLC Song Code : CA3H05 ISWC :" at bounding box center [403, 244] width 359 height 63
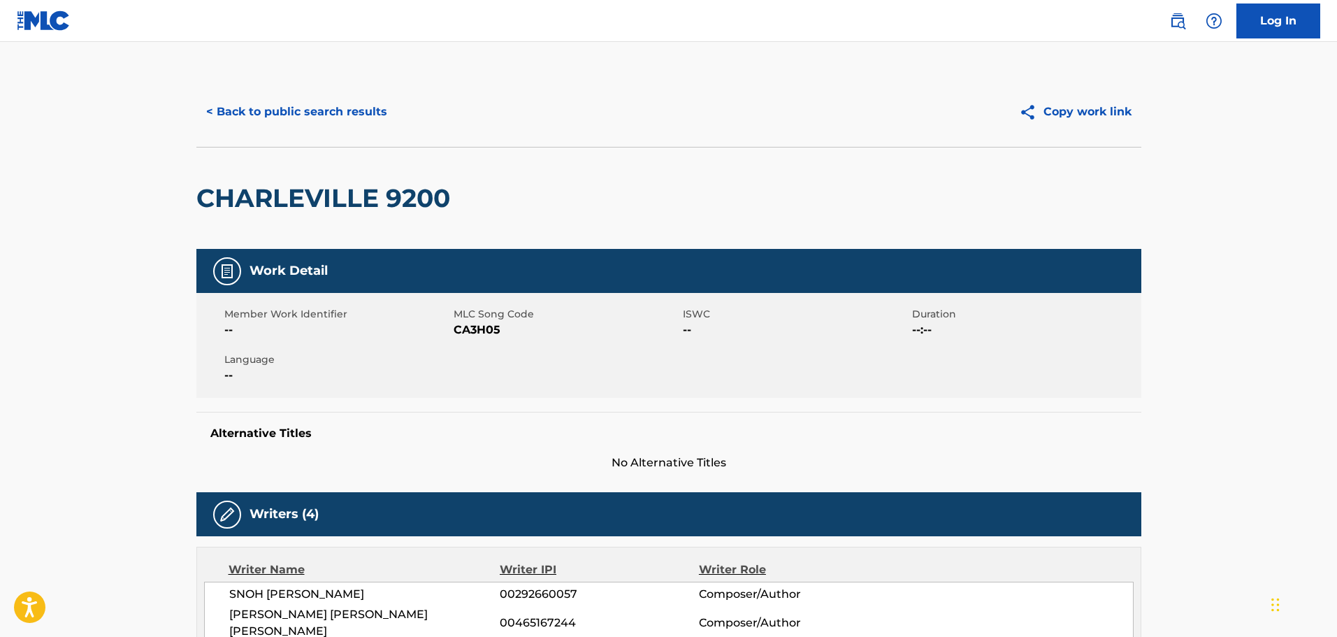
click at [277, 96] on button "< Back to public search results" at bounding box center [296, 111] width 201 height 35
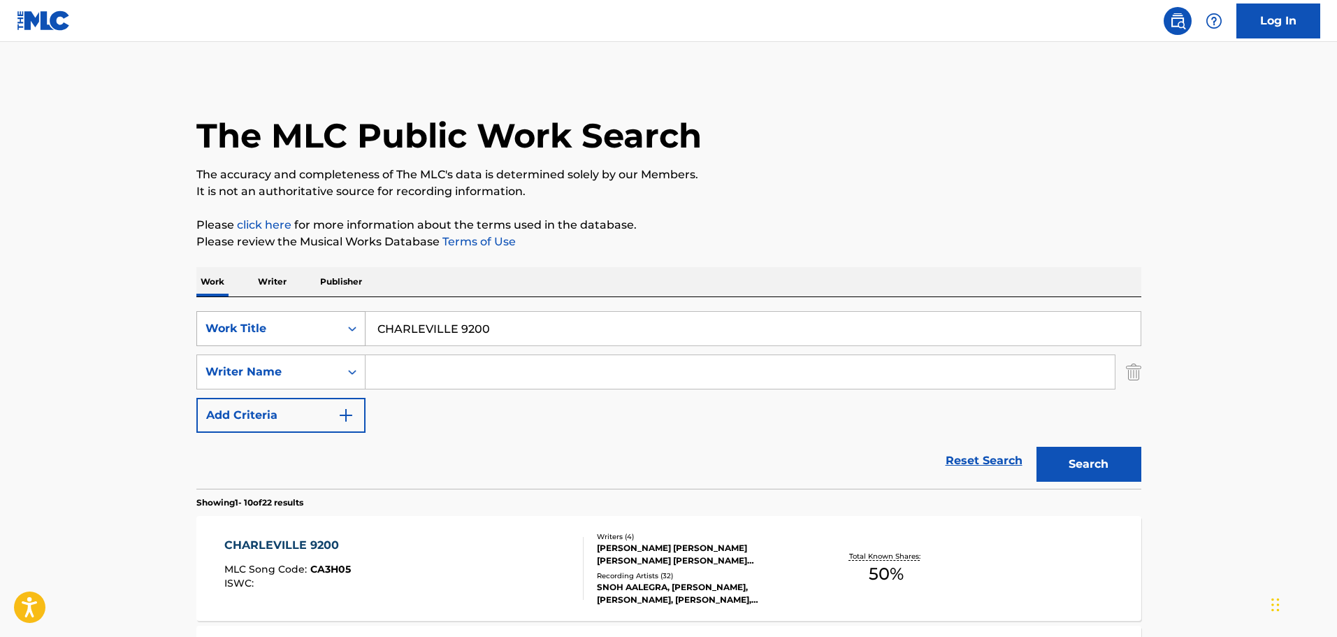
click at [330, 331] on div "Work Title" at bounding box center [268, 328] width 126 height 17
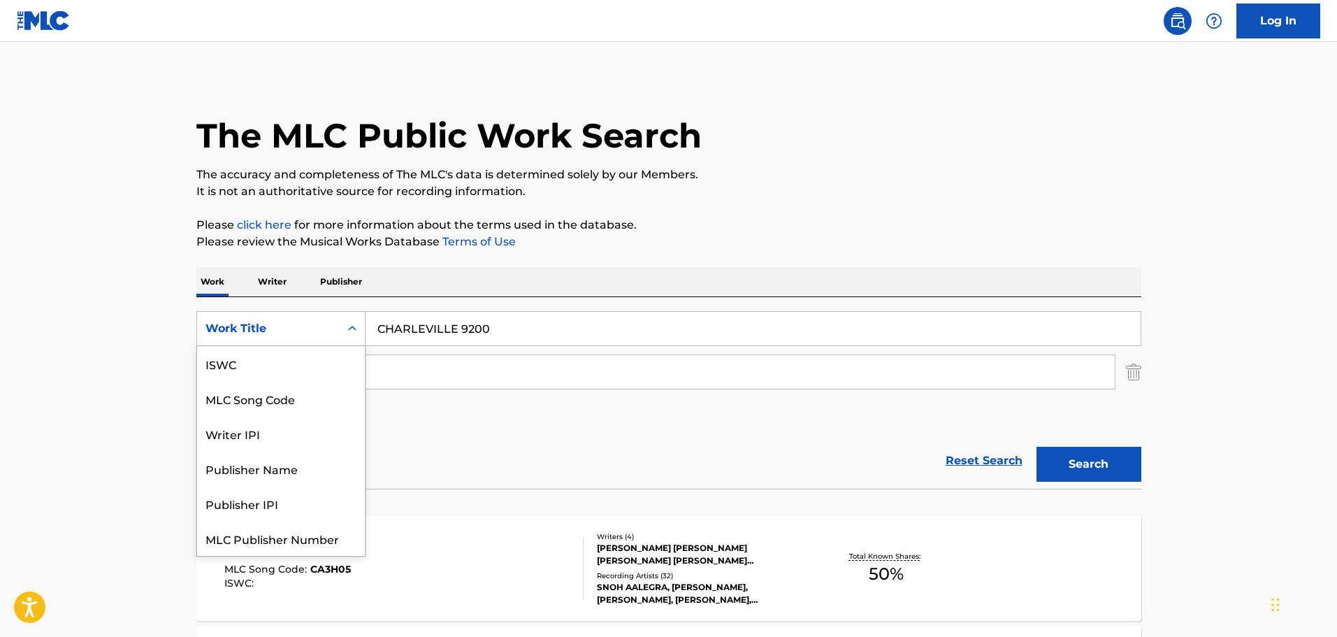
scroll to position [35, 0]
click at [833, 136] on div "The MLC Public Work Search" at bounding box center [668, 128] width 945 height 102
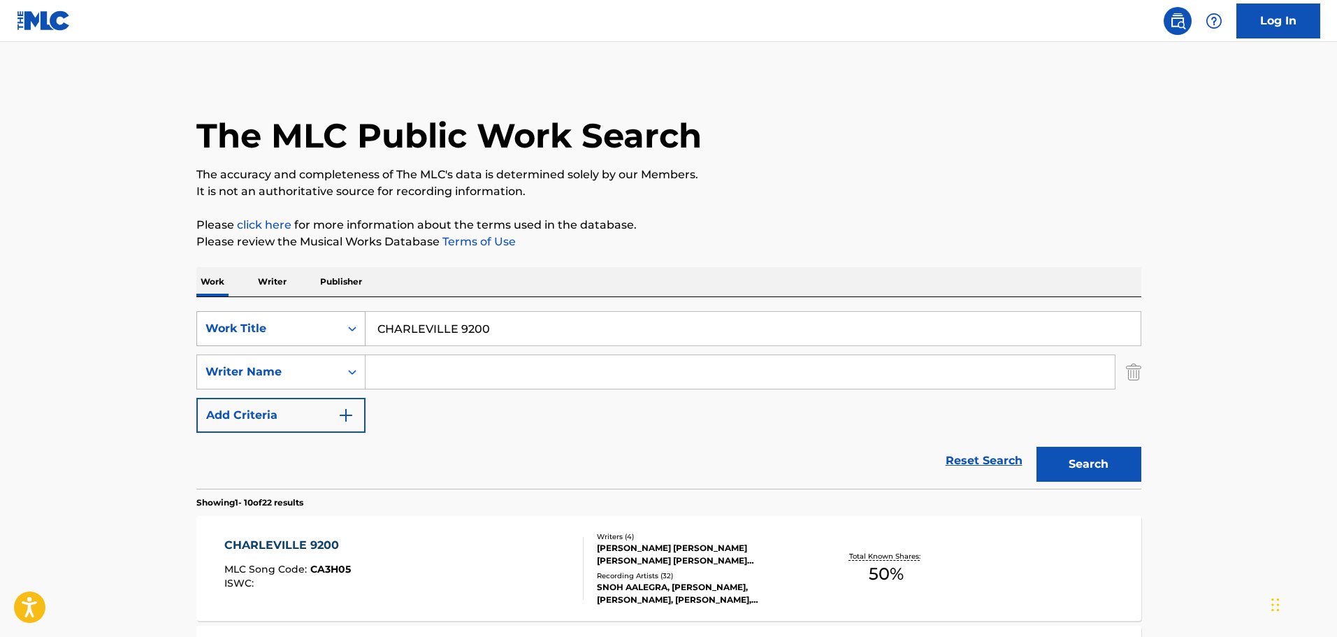
drag, startPoint x: 537, startPoint y: 333, endPoint x: 299, endPoint y: 319, distance: 238.0
click at [305, 317] on div "SearchWithCriteria7257c389-027a-4f6c-a054-54bc92678049 Work Title CHARLEVILLE 9…" at bounding box center [668, 328] width 945 height 35
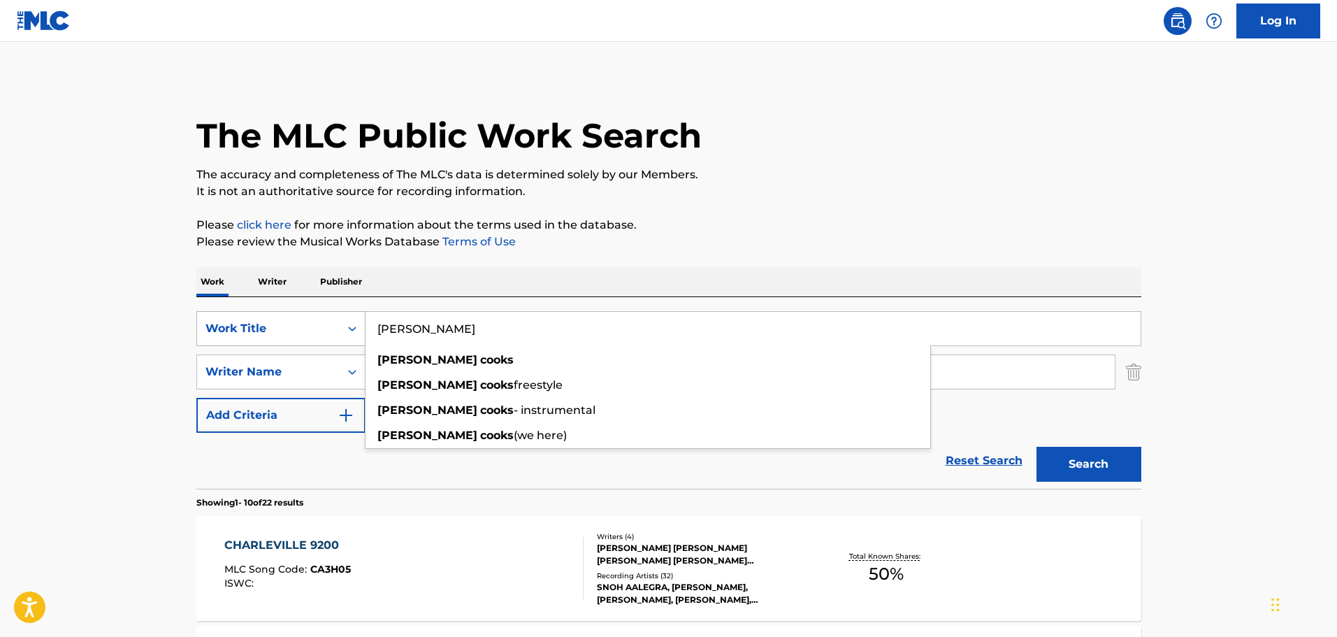
type input "jimmy cooks"
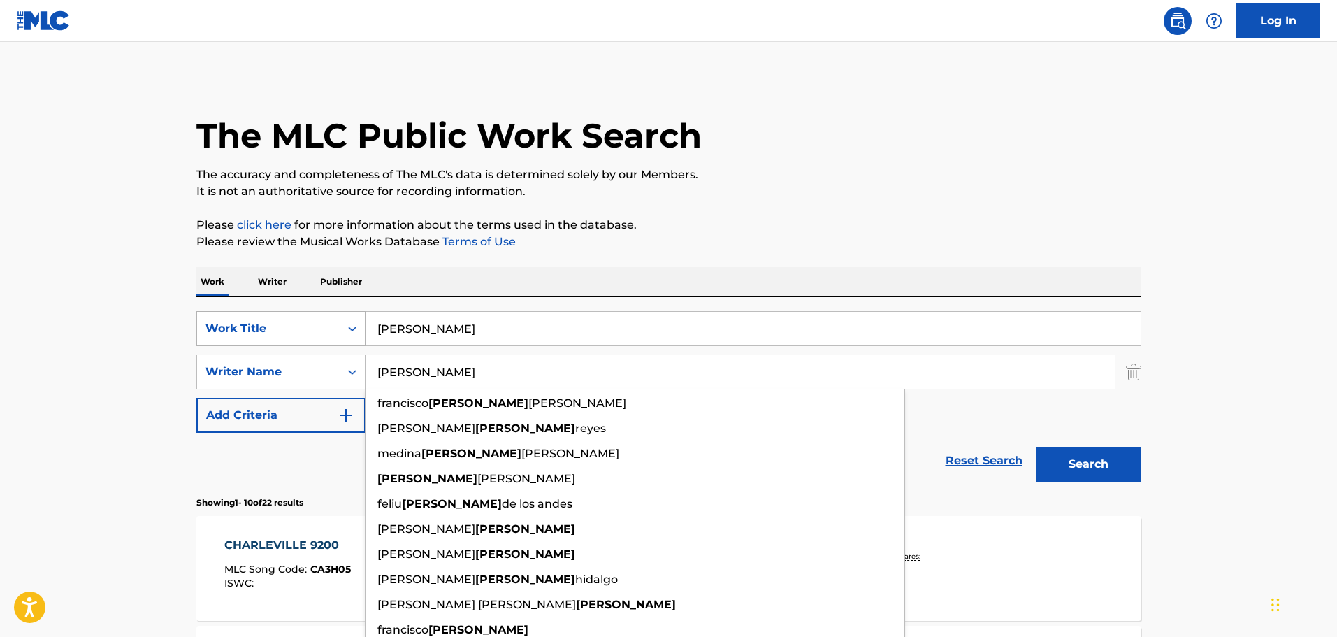
type input "hernandez"
click at [1037, 447] on button "Search" at bounding box center [1089, 464] width 105 height 35
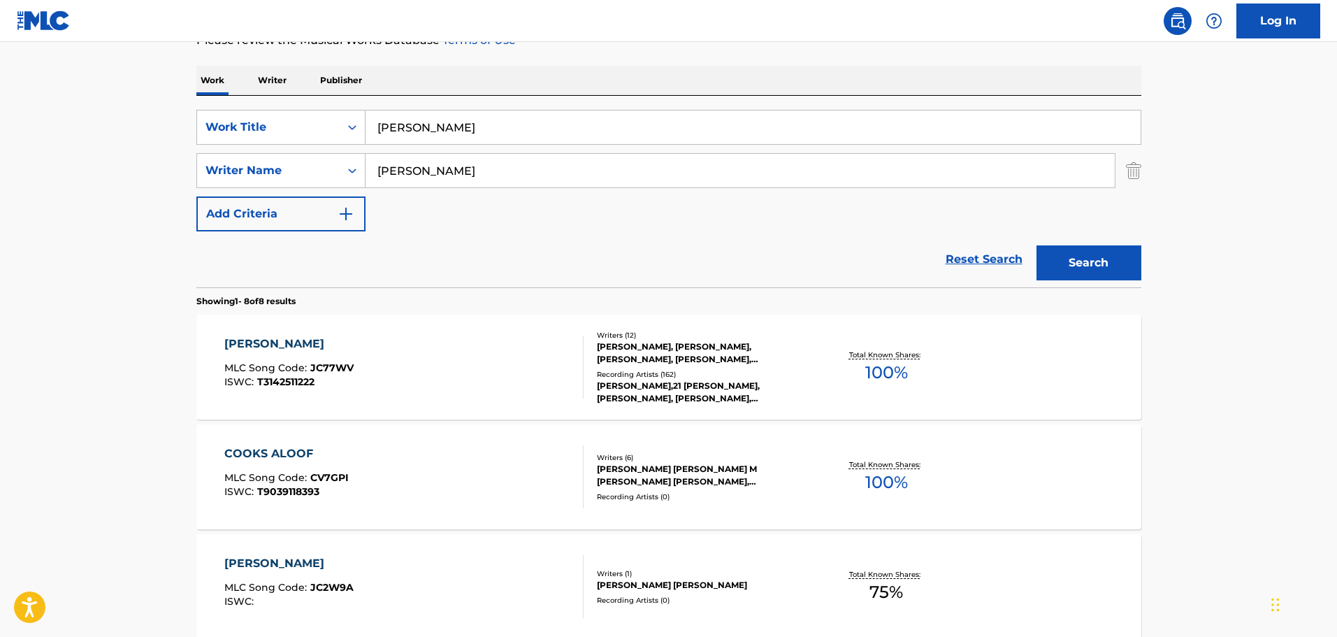
scroll to position [210, 0]
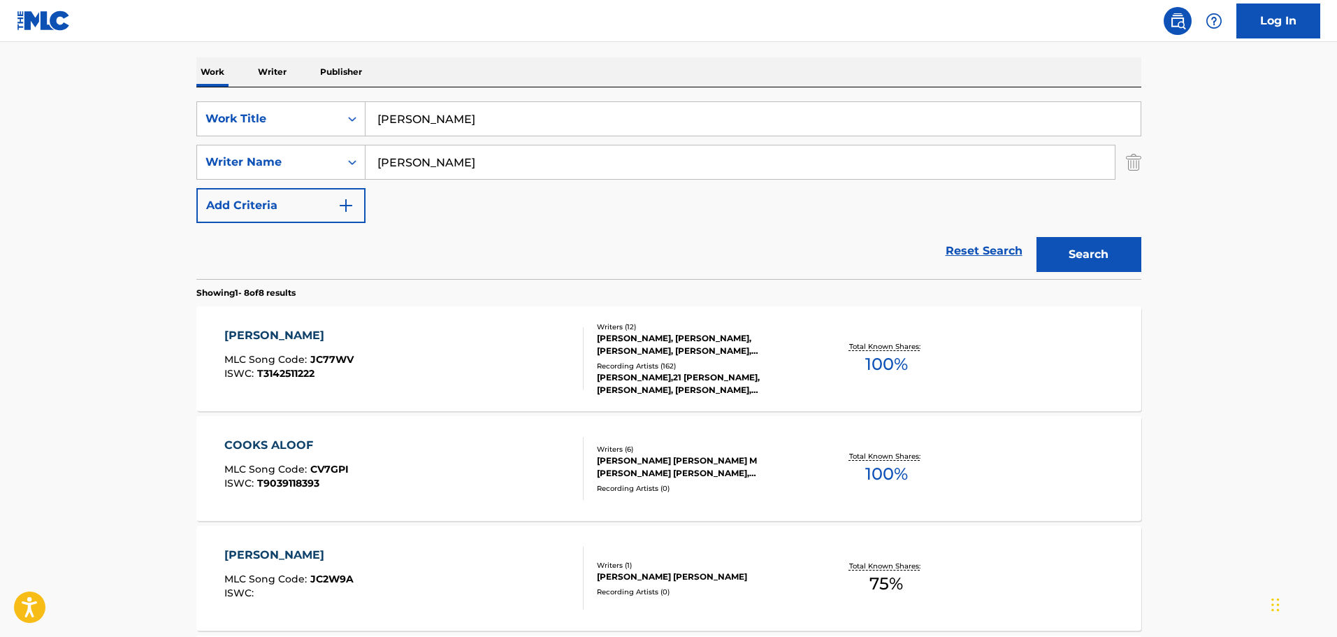
click at [468, 363] on div "JIMMY COOKS MLC Song Code : JC77WV ISWC : T3142511222" at bounding box center [403, 358] width 359 height 63
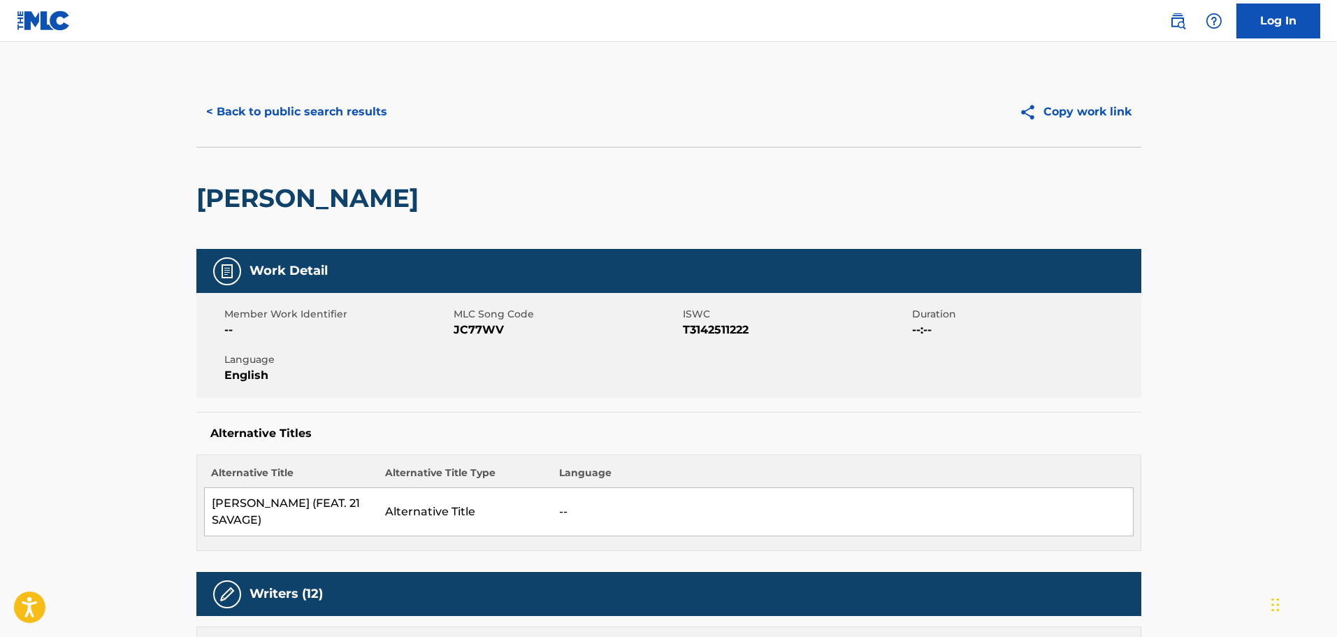
drag, startPoint x: 572, startPoint y: 134, endPoint x: 555, endPoint y: 134, distance: 16.8
click at [572, 134] on div "< Back to public search results Copy work link" at bounding box center [668, 112] width 945 height 70
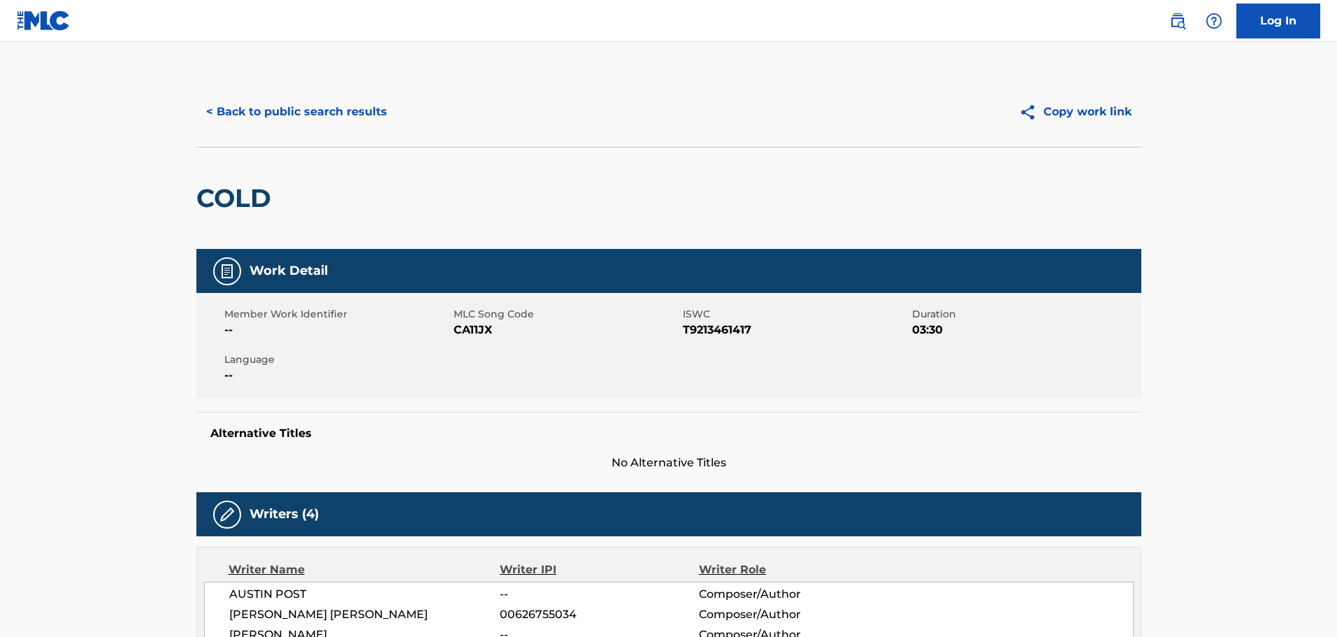
click at [245, 94] on div "< Back to public search results Copy work link" at bounding box center [668, 112] width 945 height 70
click at [247, 105] on button "< Back to public search results" at bounding box center [296, 111] width 201 height 35
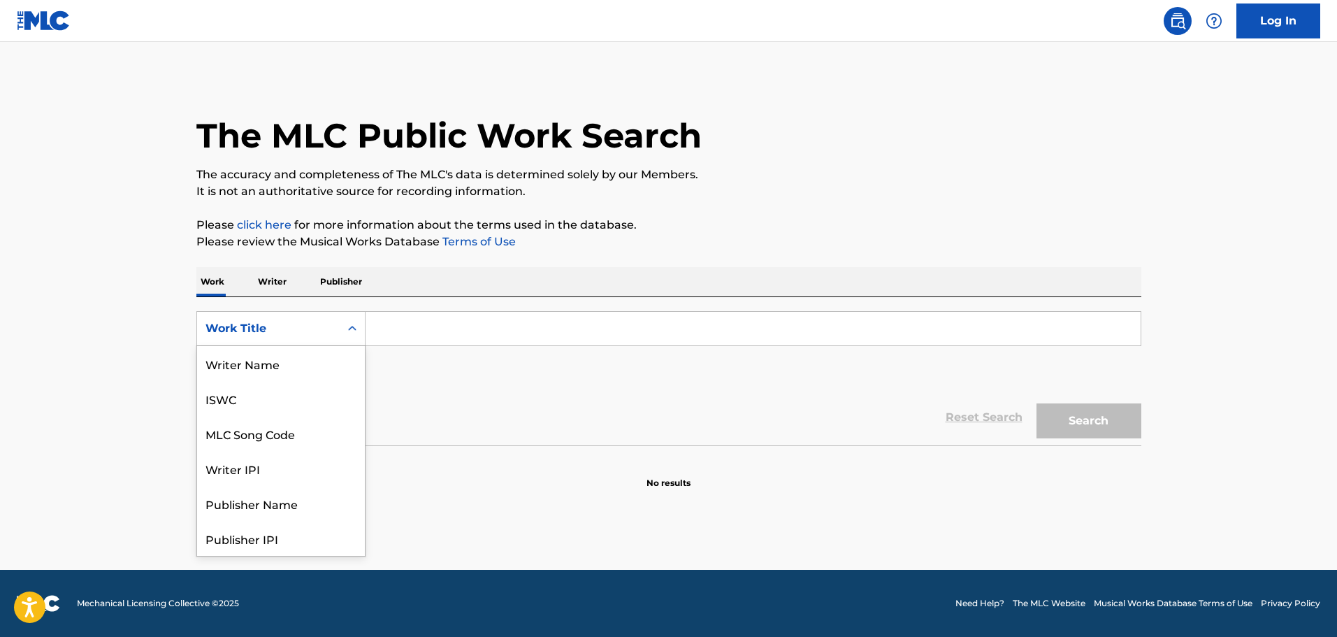
click at [280, 332] on div "Work Title" at bounding box center [268, 328] width 126 height 17
click at [277, 359] on div "MLC Song Code" at bounding box center [281, 363] width 168 height 35
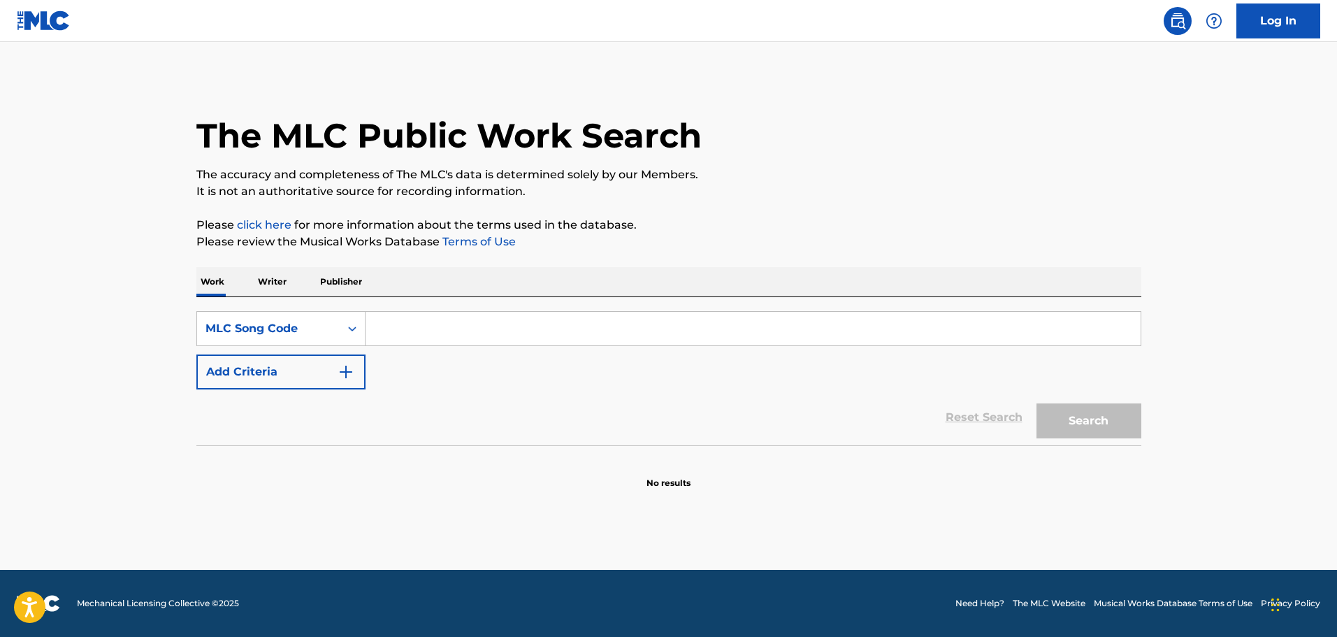
click at [405, 336] on input "Search Form" at bounding box center [753, 329] width 775 height 34
paste input "CVAPW0"
click at [1109, 421] on button "Search" at bounding box center [1089, 420] width 105 height 35
click at [1088, 421] on button "Search" at bounding box center [1089, 420] width 105 height 35
click at [867, 175] on p "The accuracy and completeness of The MLC's data is determined solely by our Mem…" at bounding box center [668, 174] width 945 height 17
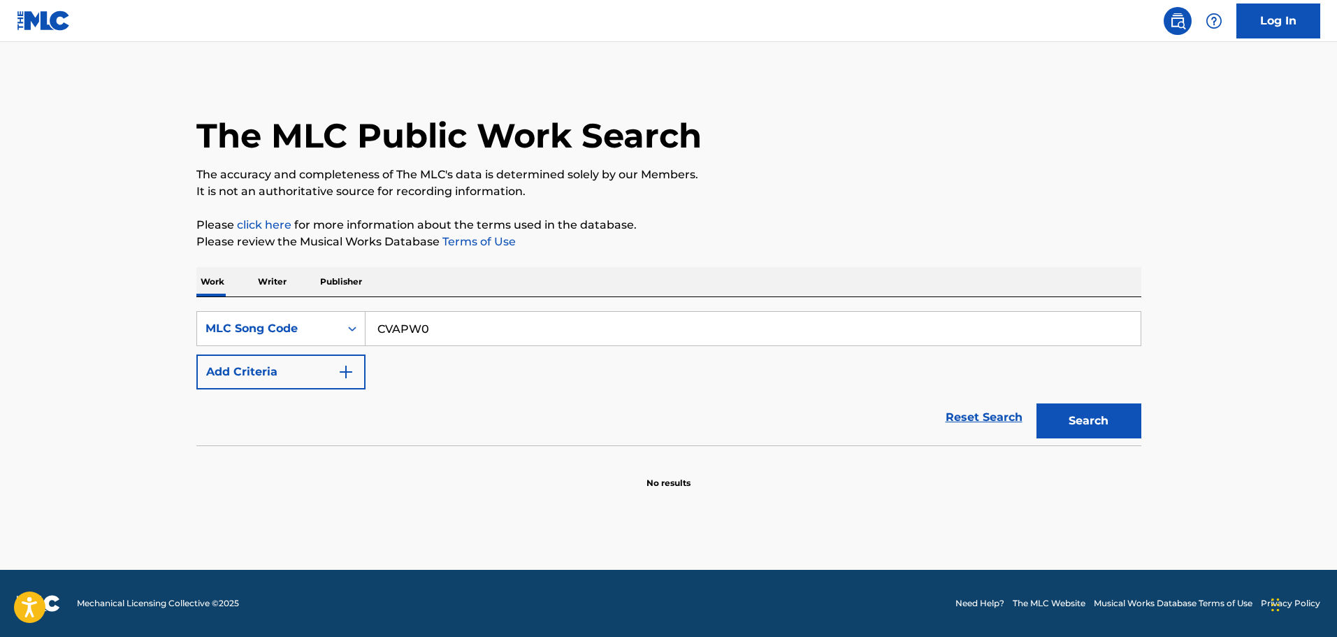
drag, startPoint x: 454, startPoint y: 320, endPoint x: 175, endPoint y: 269, distance: 284.2
click at [175, 269] on main "The MLC Public Work Search The accuracy and completeness of The MLC's data is d…" at bounding box center [668, 306] width 1337 height 528
paste input "LV8F0M"
type input "LV8F0M"
click at [1080, 411] on button "Search" at bounding box center [1089, 420] width 105 height 35
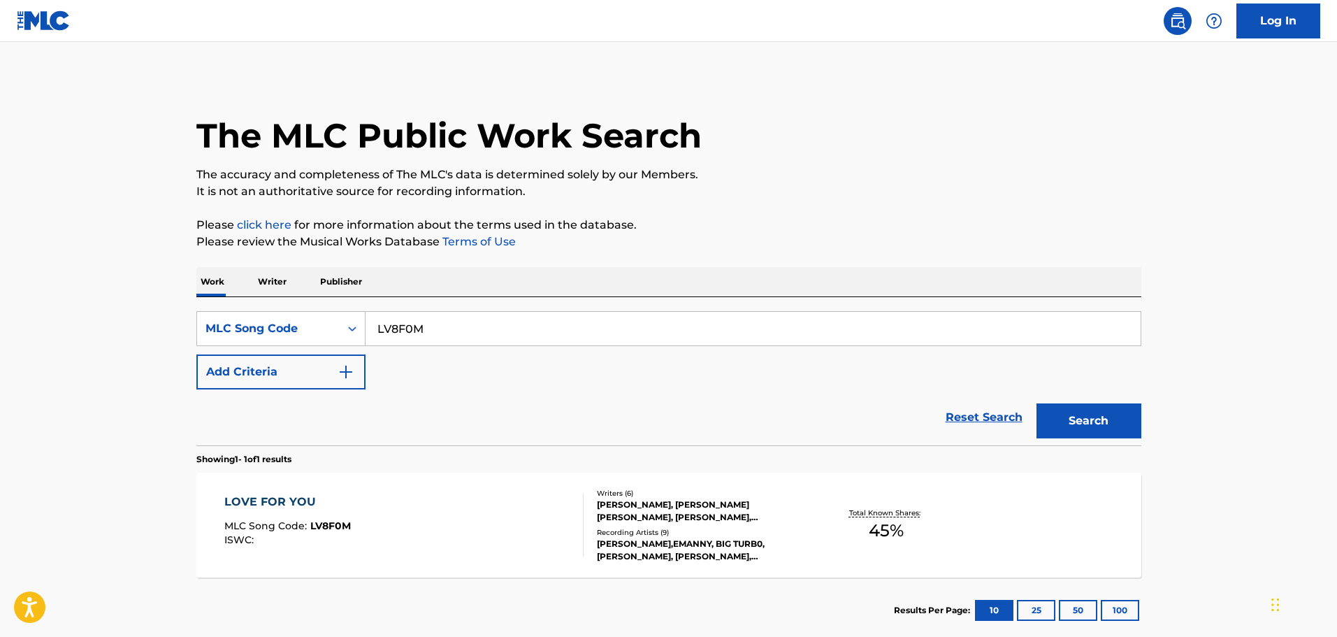
click at [475, 511] on div "LOVE FOR YOU MLC Song Code : LV8F0M ISWC :" at bounding box center [403, 524] width 359 height 63
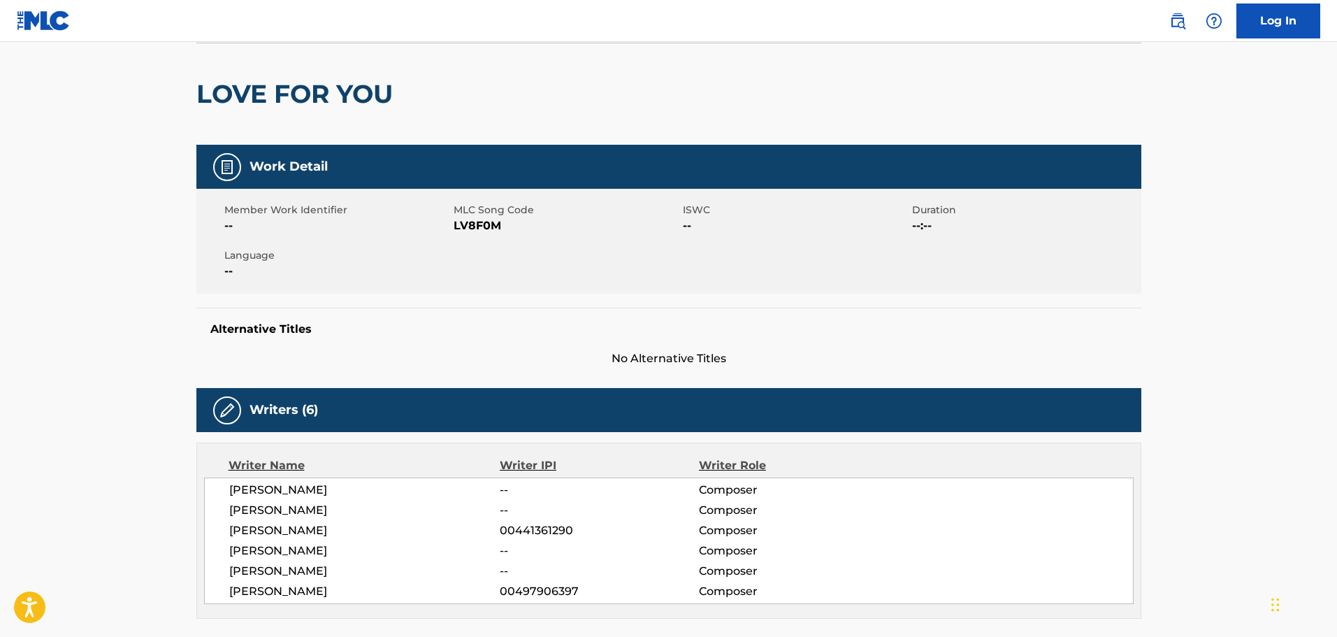
scroll to position [90, 0]
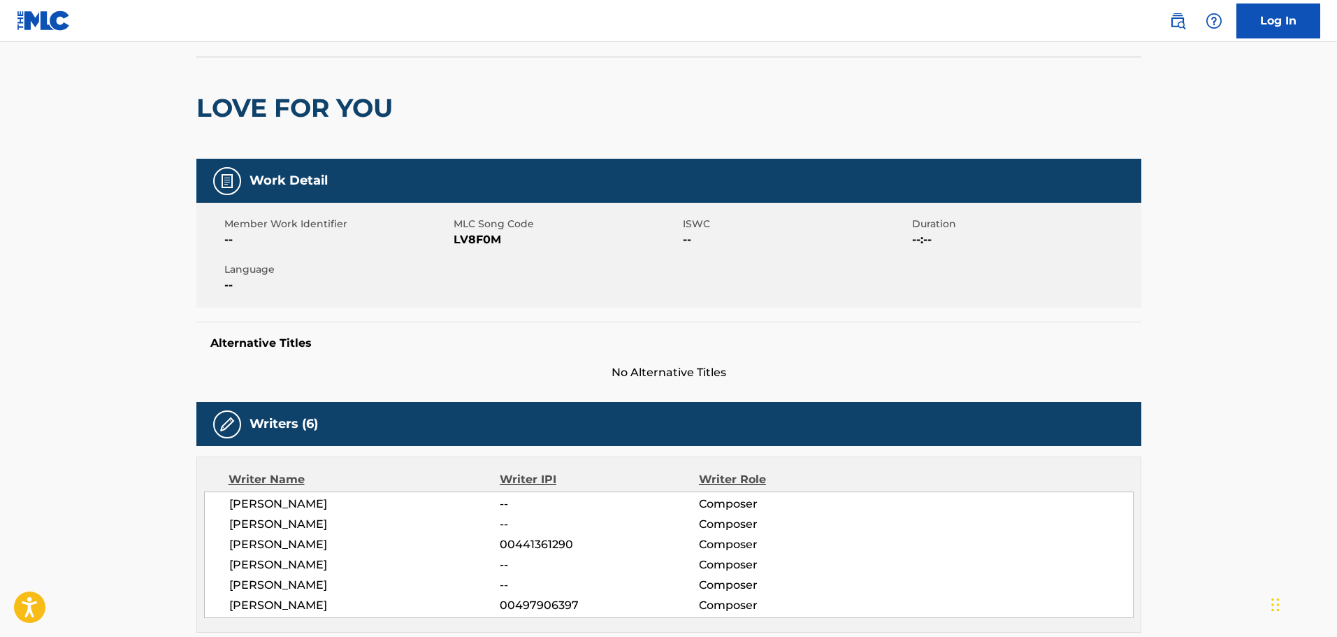
click at [477, 235] on span "LV8F0M" at bounding box center [567, 239] width 226 height 17
copy span "LV8F0M"
